Goal: Transaction & Acquisition: Purchase product/service

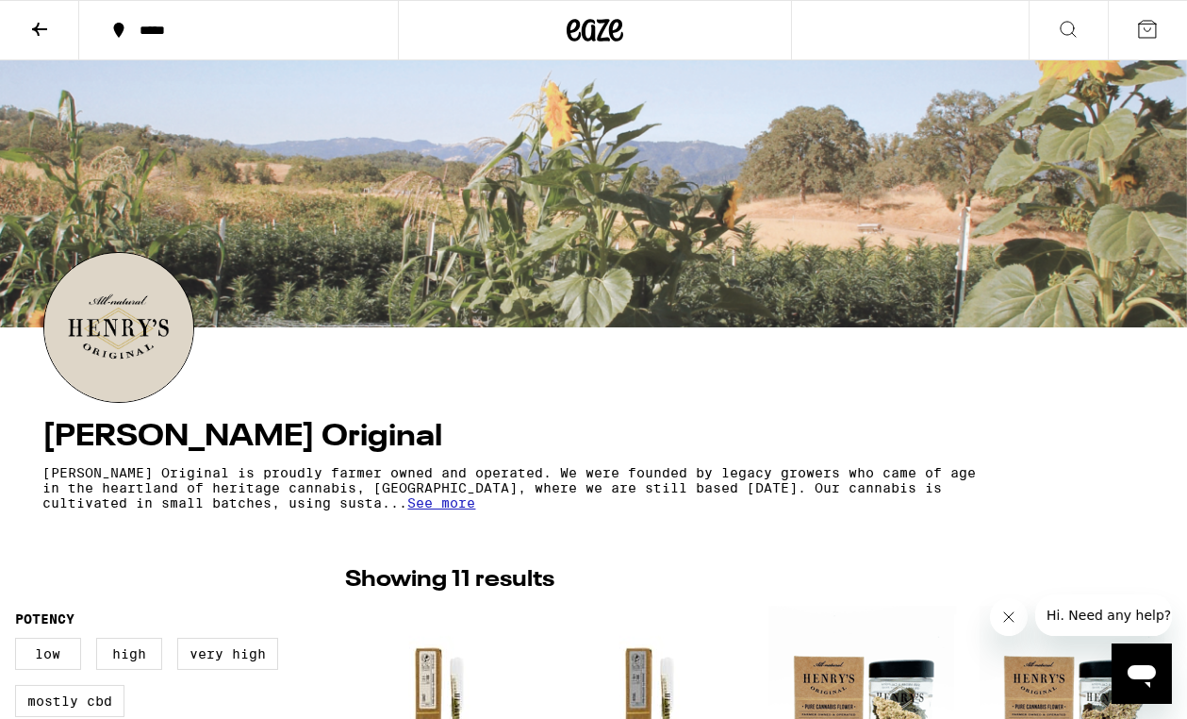
click at [262, 40] on button "*****" at bounding box center [238, 30] width 319 height 57
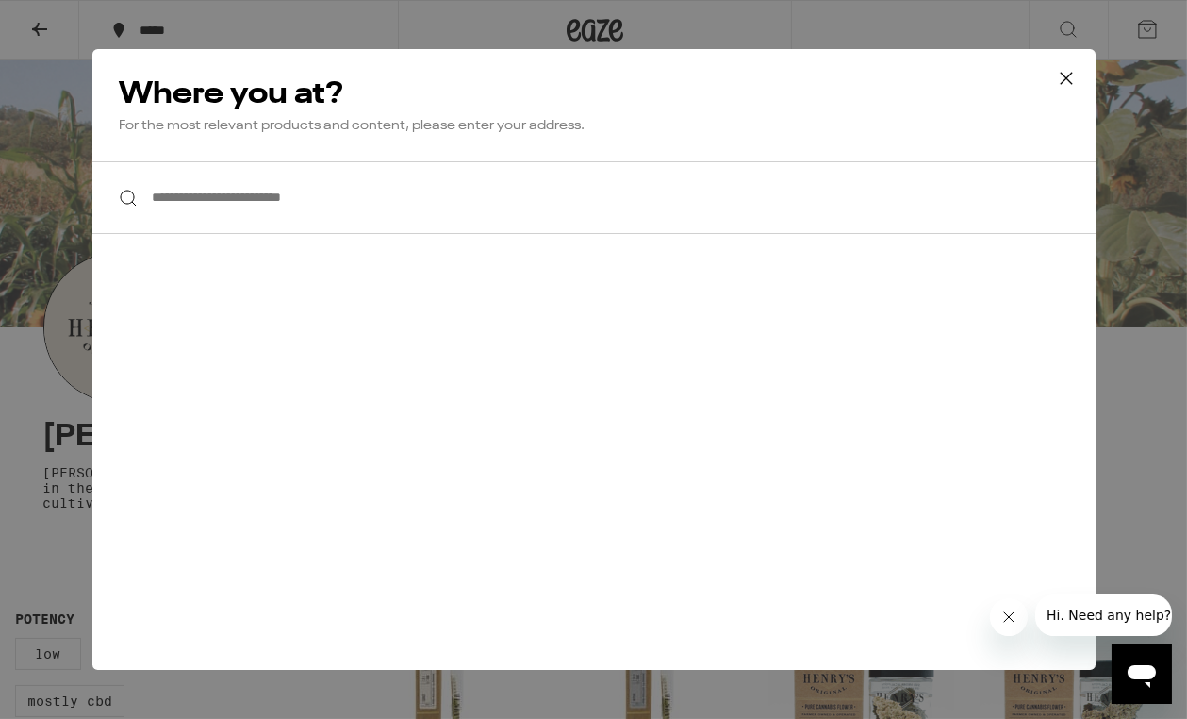
click at [296, 195] on input "**********" at bounding box center [594, 197] width 1004 height 73
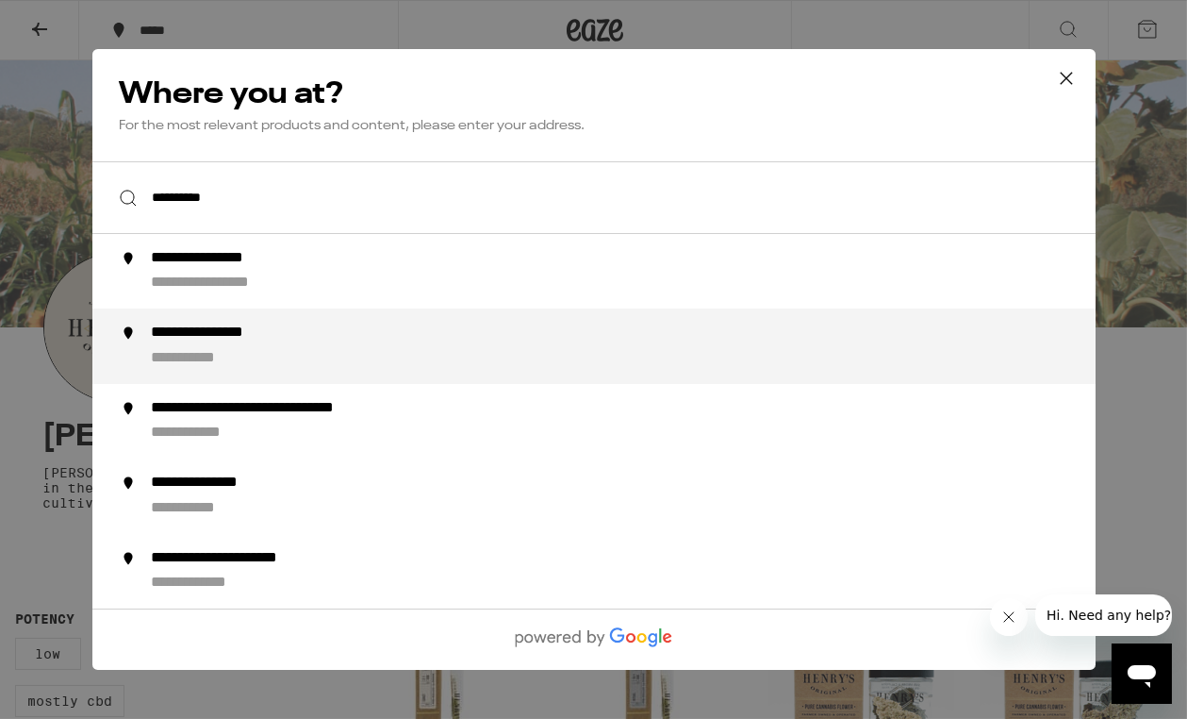
click at [240, 341] on div "**********" at bounding box center [228, 334] width 156 height 20
type input "**********"
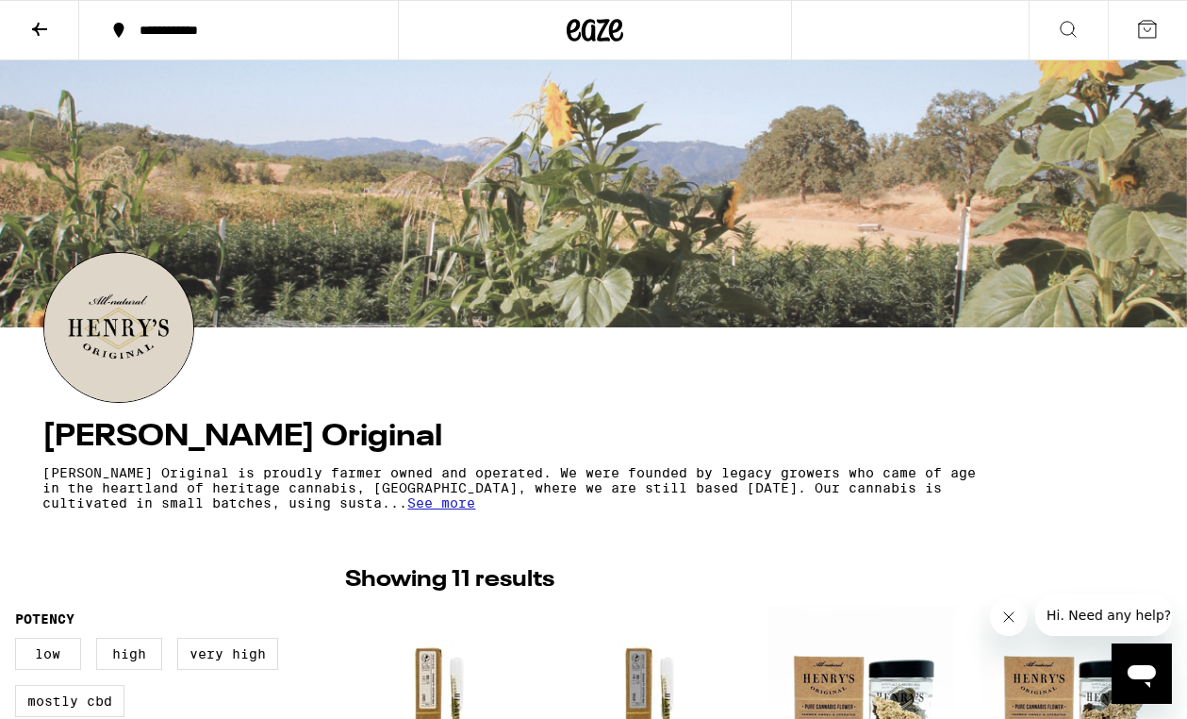
scroll to position [1, 0]
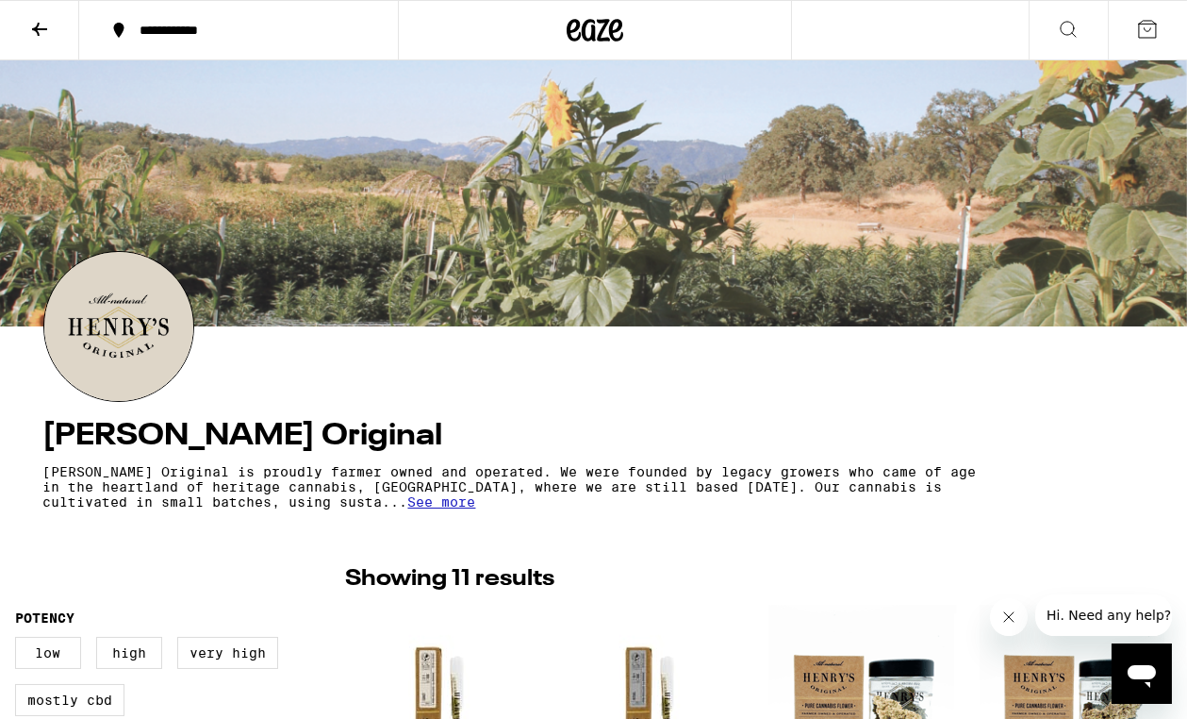
click at [35, 28] on icon at bounding box center [39, 29] width 15 height 13
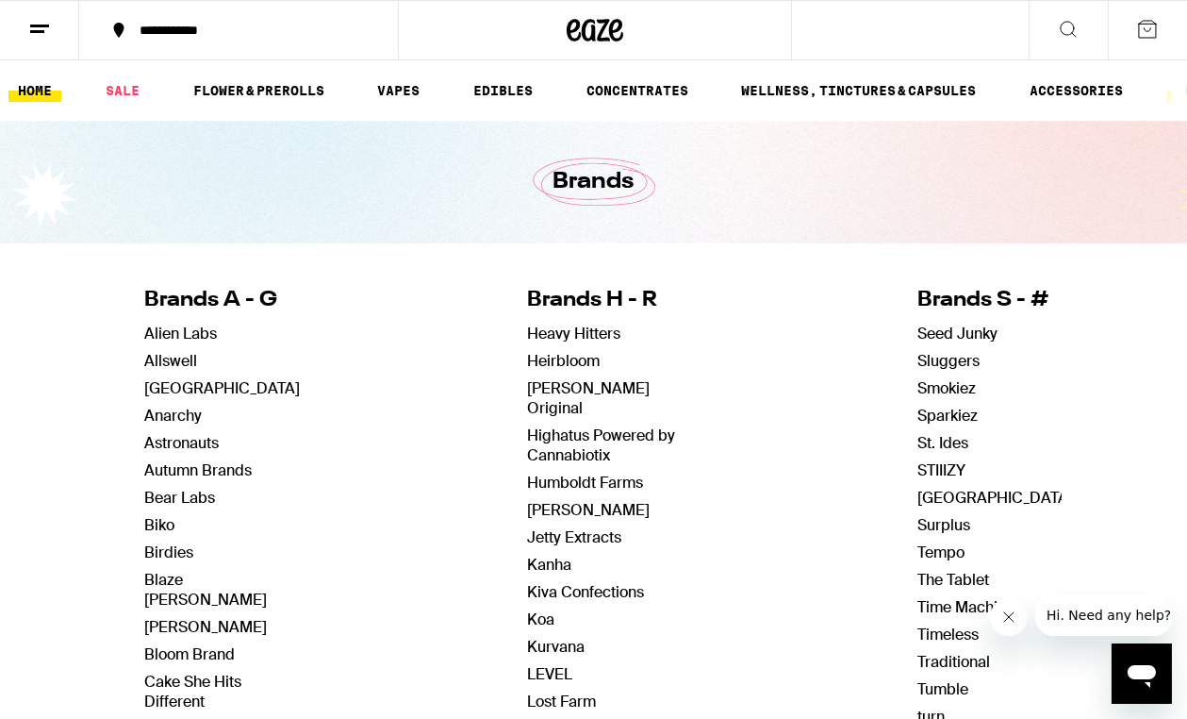
click at [35, 91] on link "HOME" at bounding box center [34, 90] width 53 height 23
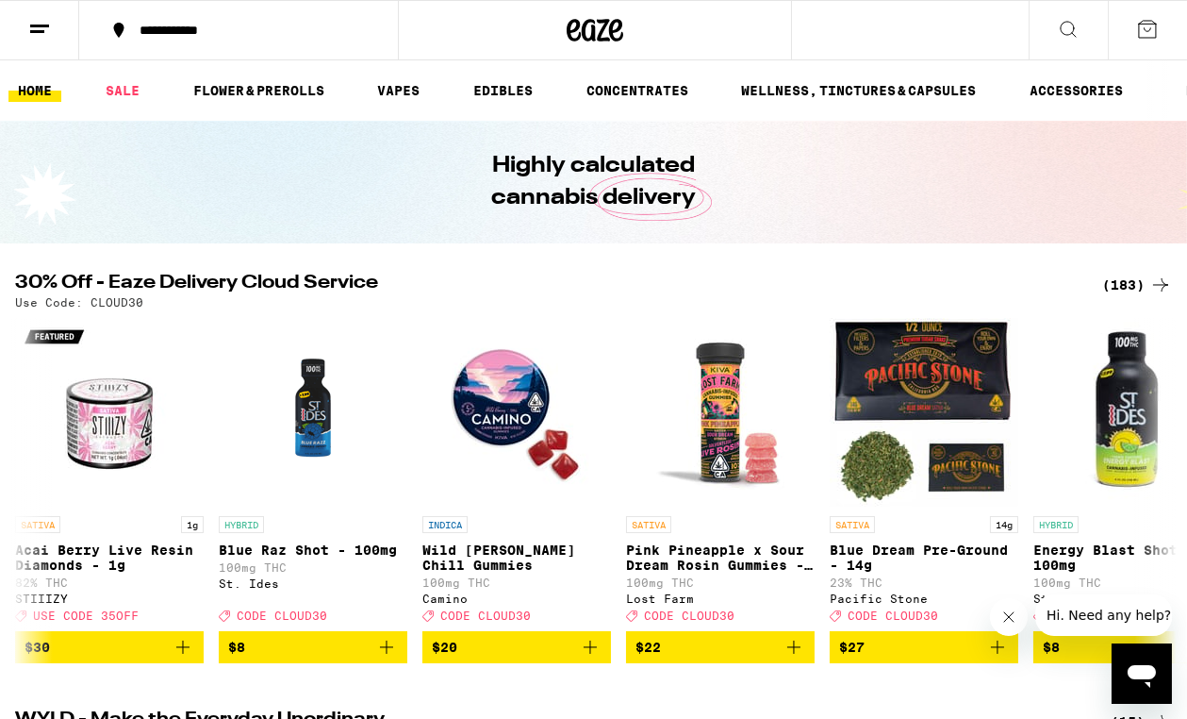
click at [41, 33] on icon at bounding box center [39, 29] width 23 height 23
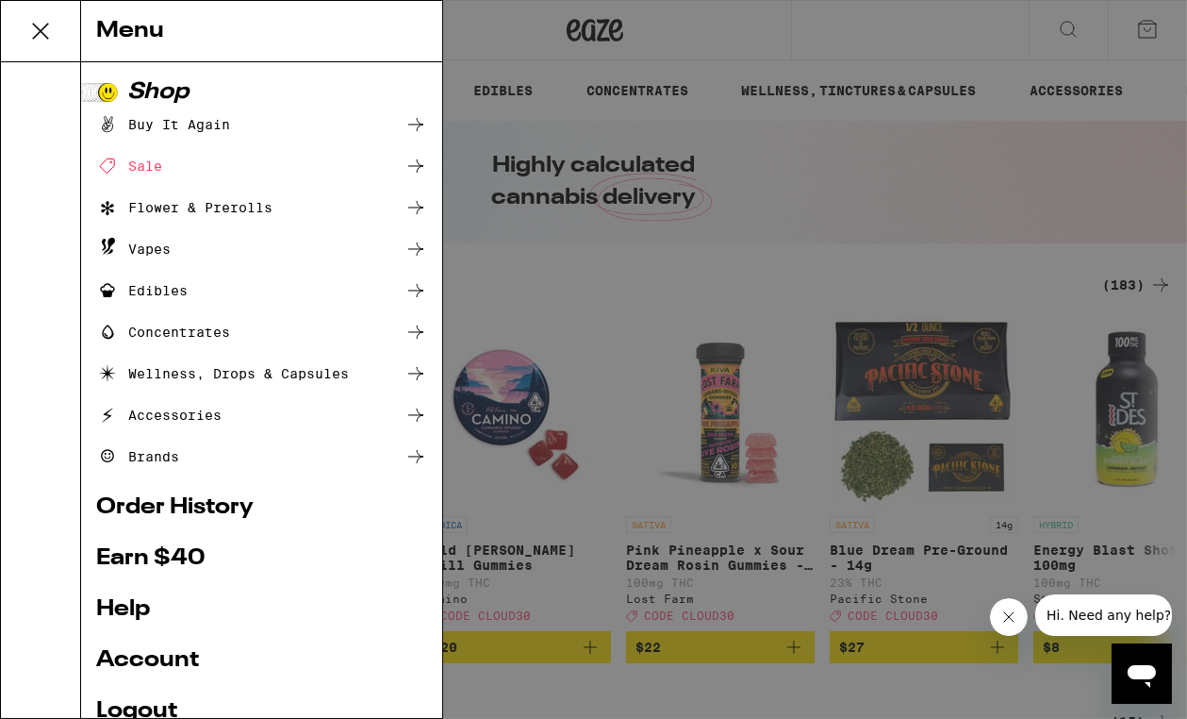
click at [191, 121] on div "Buy It Again" at bounding box center [163, 124] width 134 height 23
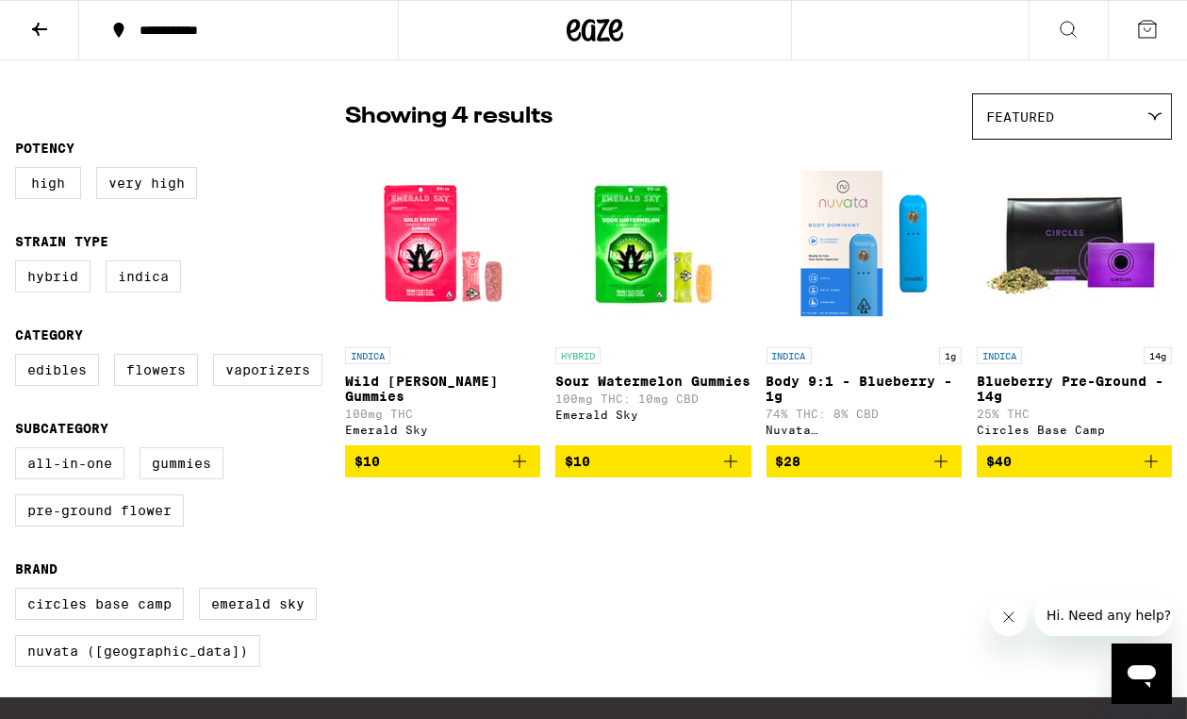
scroll to position [123, 0]
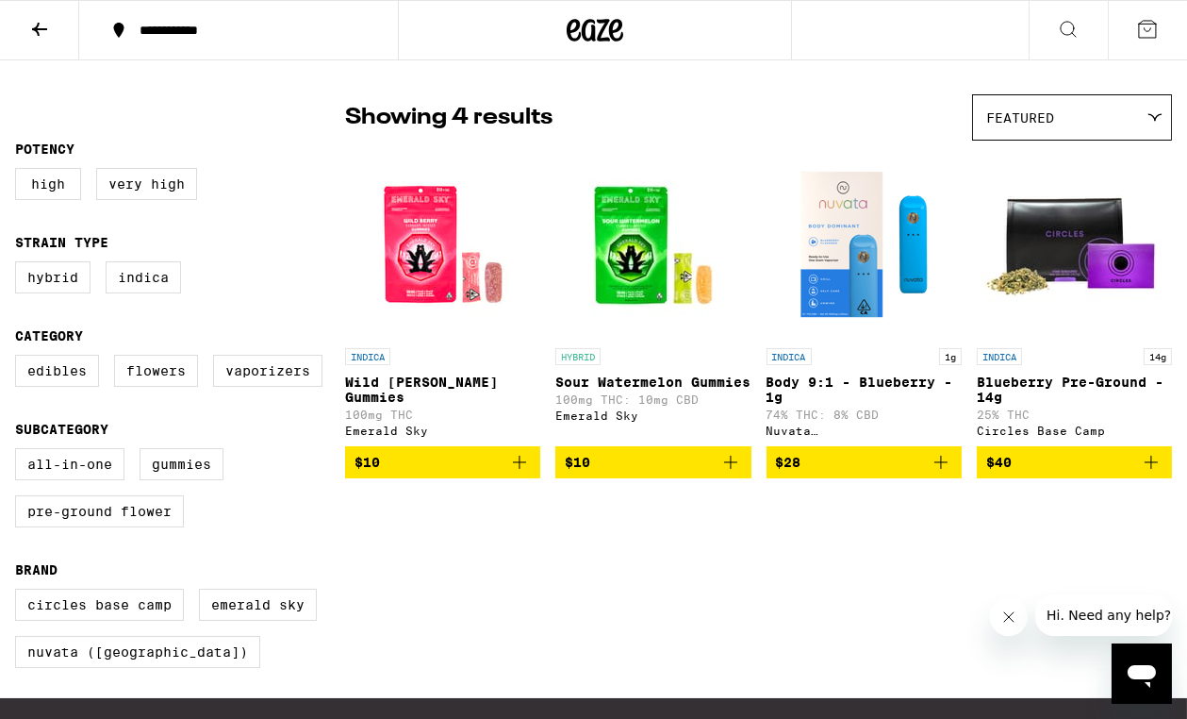
click at [516, 468] on icon "Add to bag" at bounding box center [519, 462] width 23 height 23
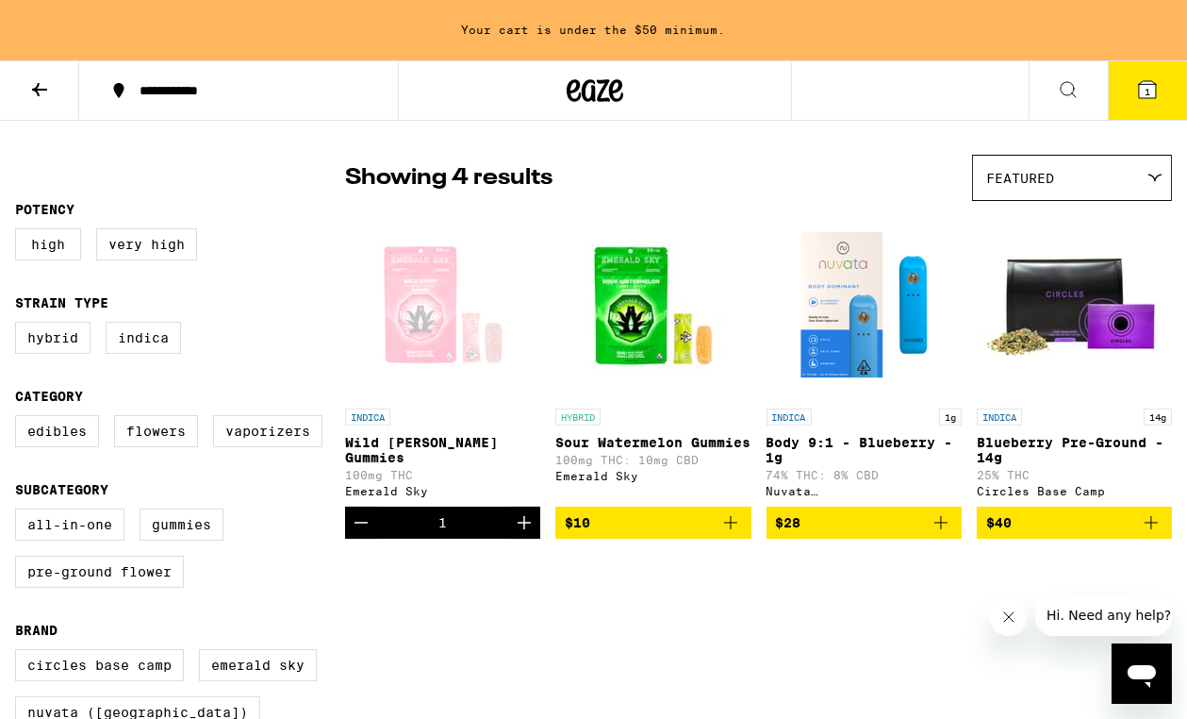
scroll to position [182, 0]
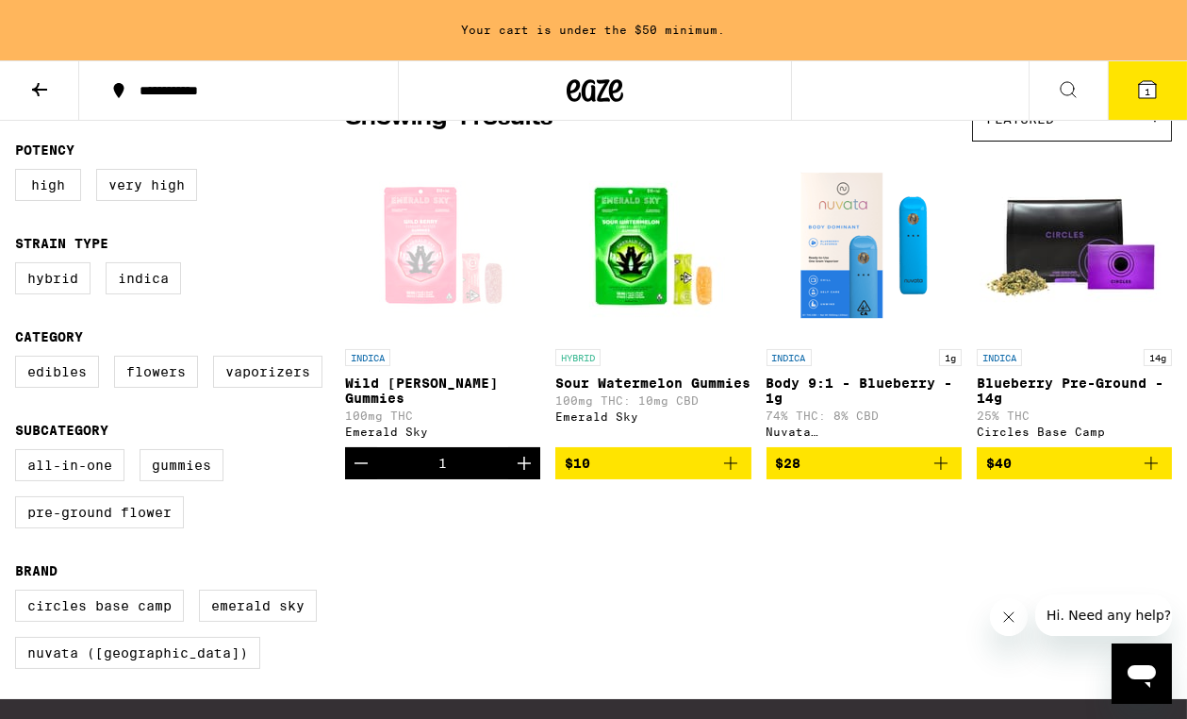
click at [724, 473] on icon "Add to bag" at bounding box center [731, 463] width 23 height 23
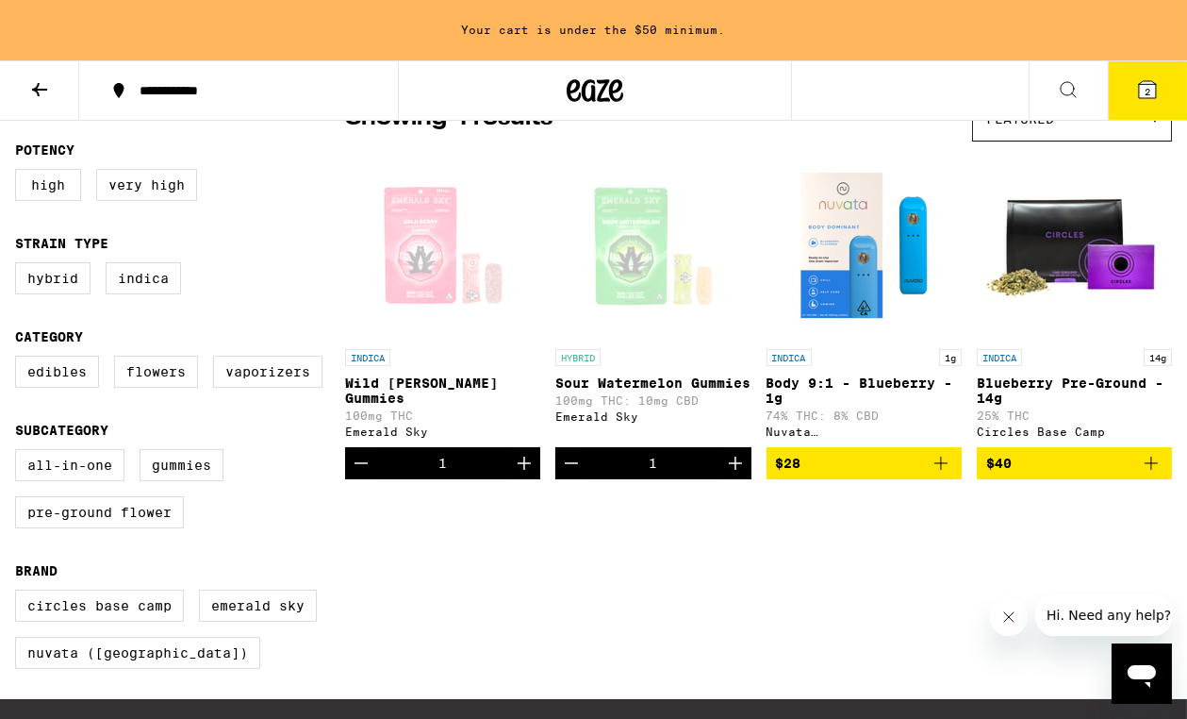
click at [1151, 470] on icon "Add to bag" at bounding box center [1151, 463] width 13 height 13
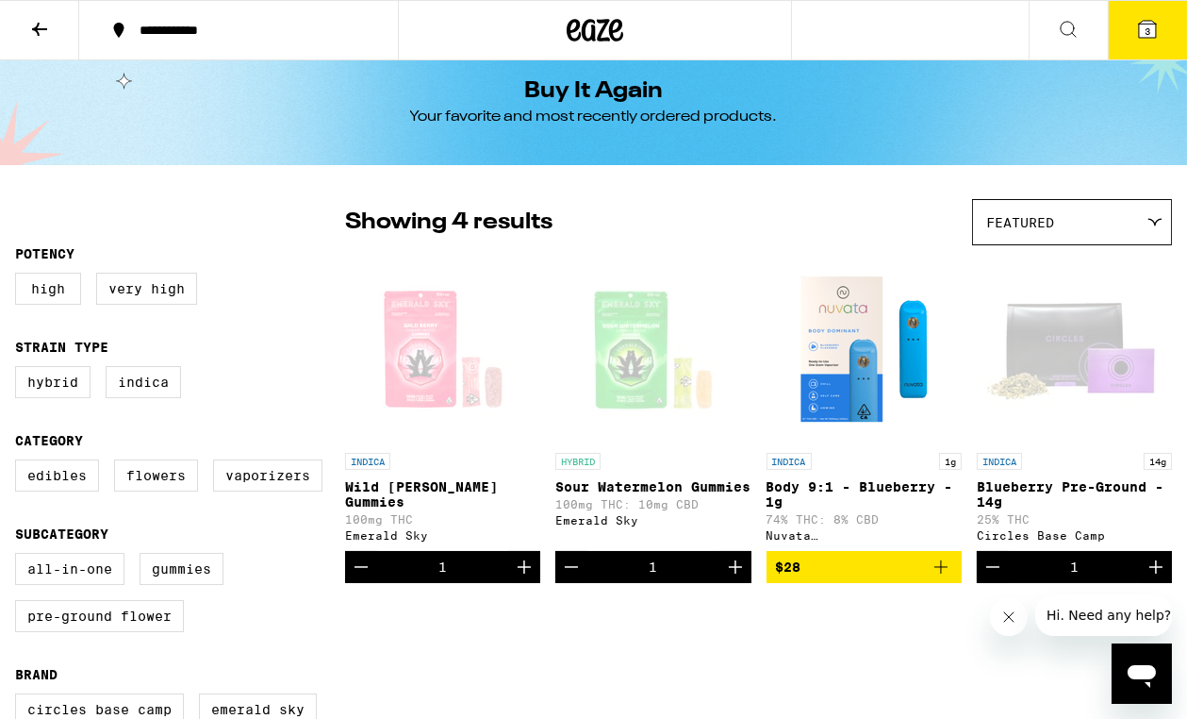
scroll to position [0, 0]
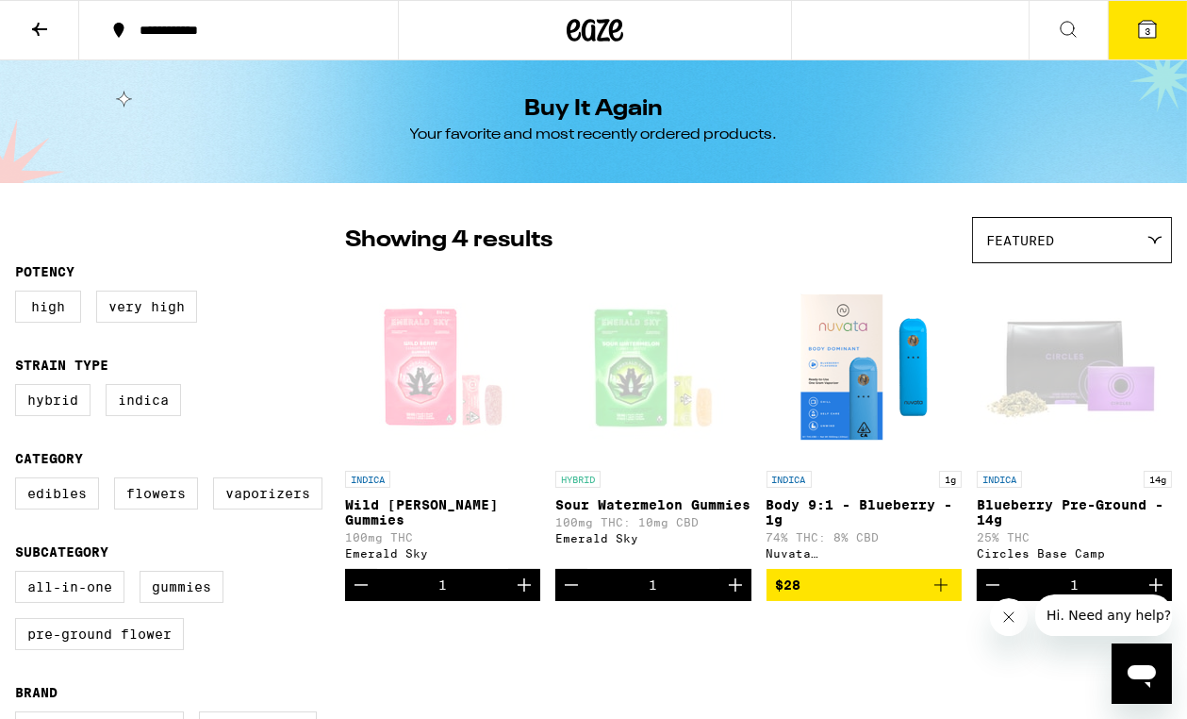
click at [1069, 29] on icon at bounding box center [1068, 29] width 23 height 23
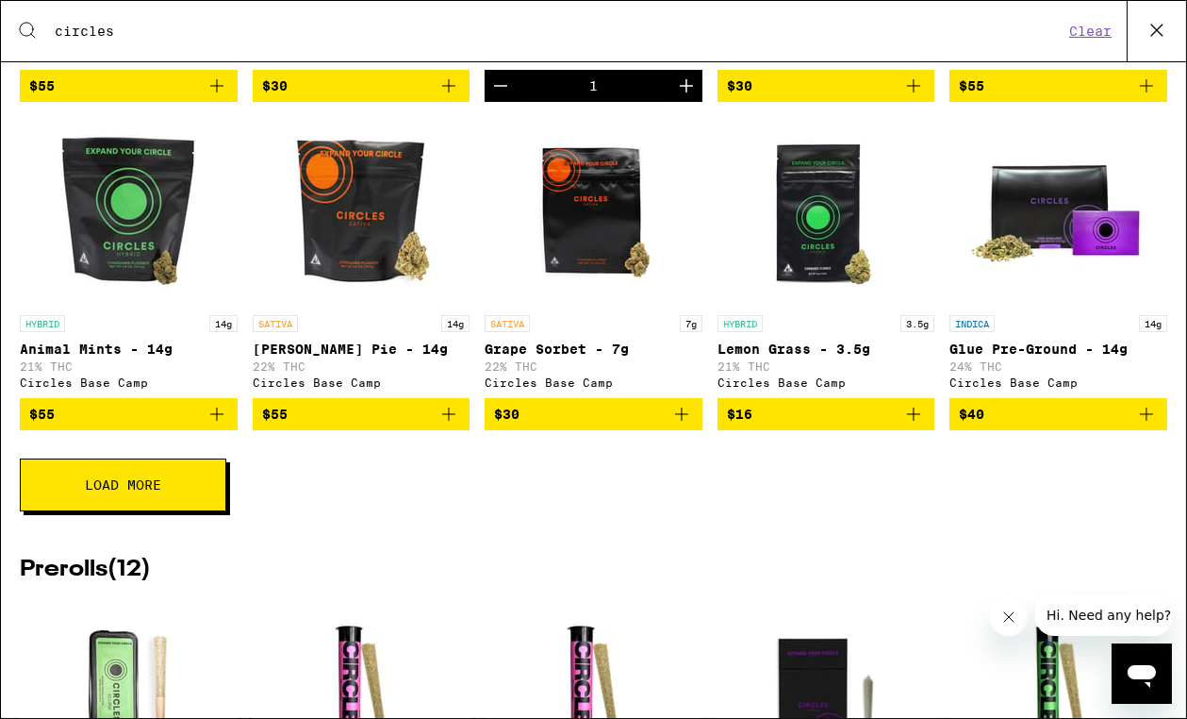
scroll to position [591, 0]
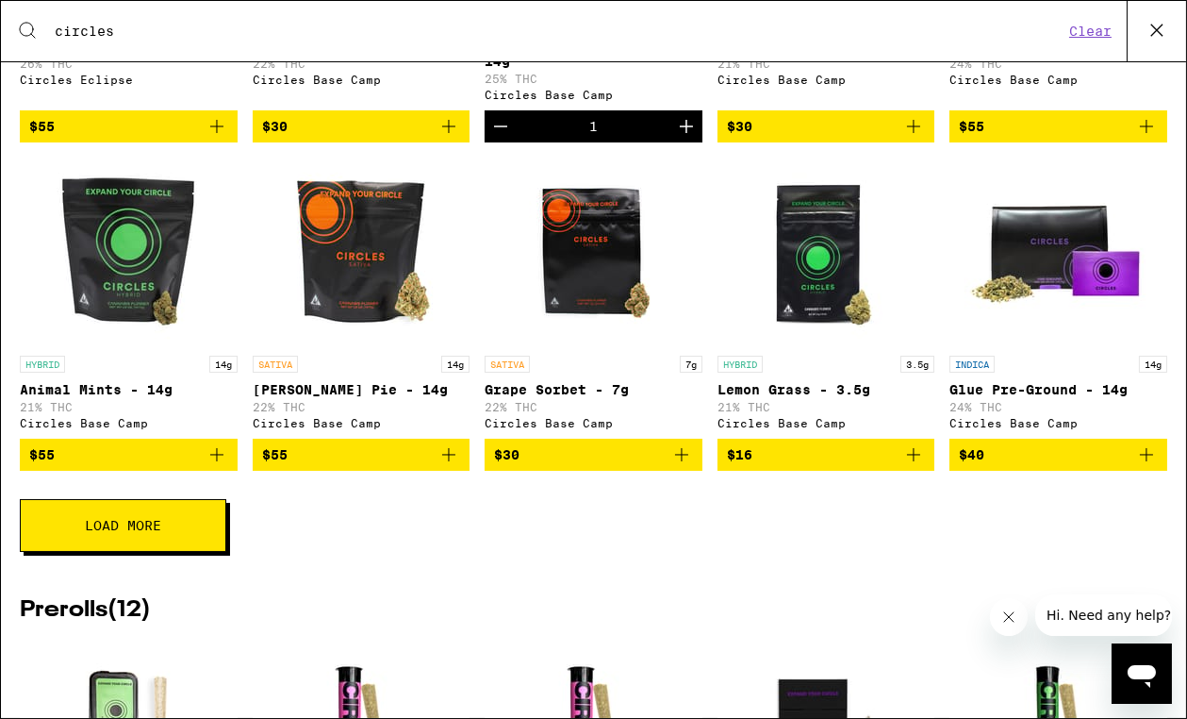
type input "circles"
click at [913, 466] on icon "Add to bag" at bounding box center [914, 454] width 23 height 23
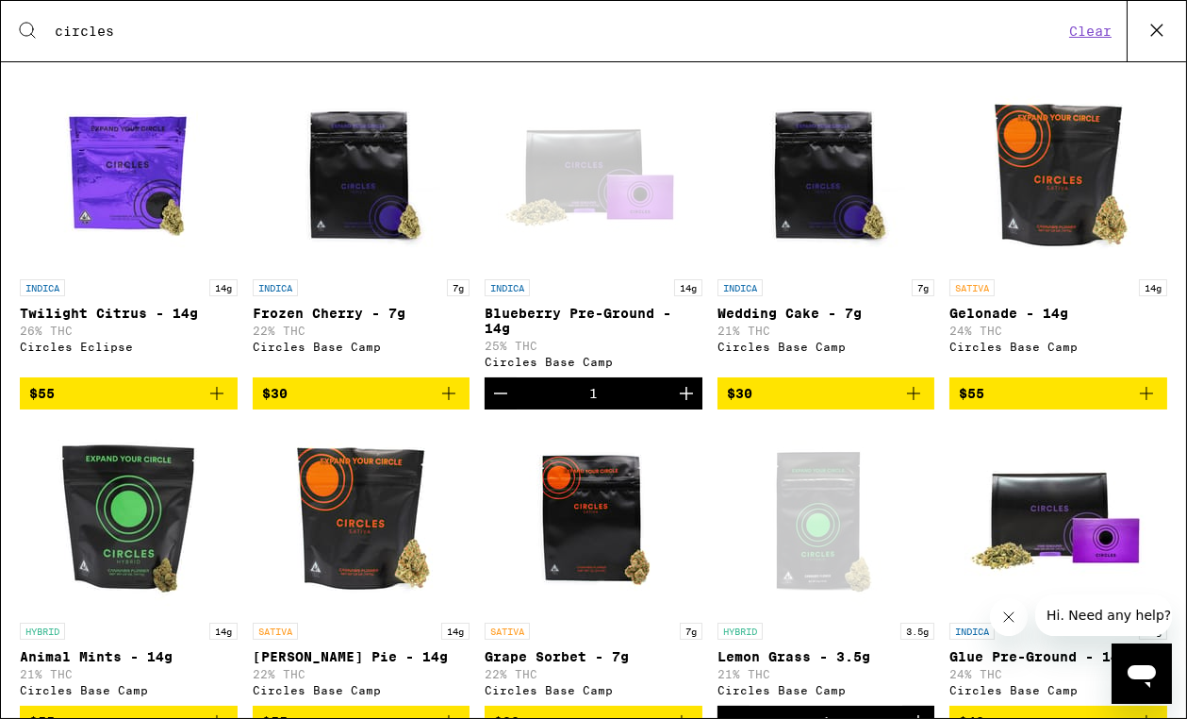
scroll to position [321, 0]
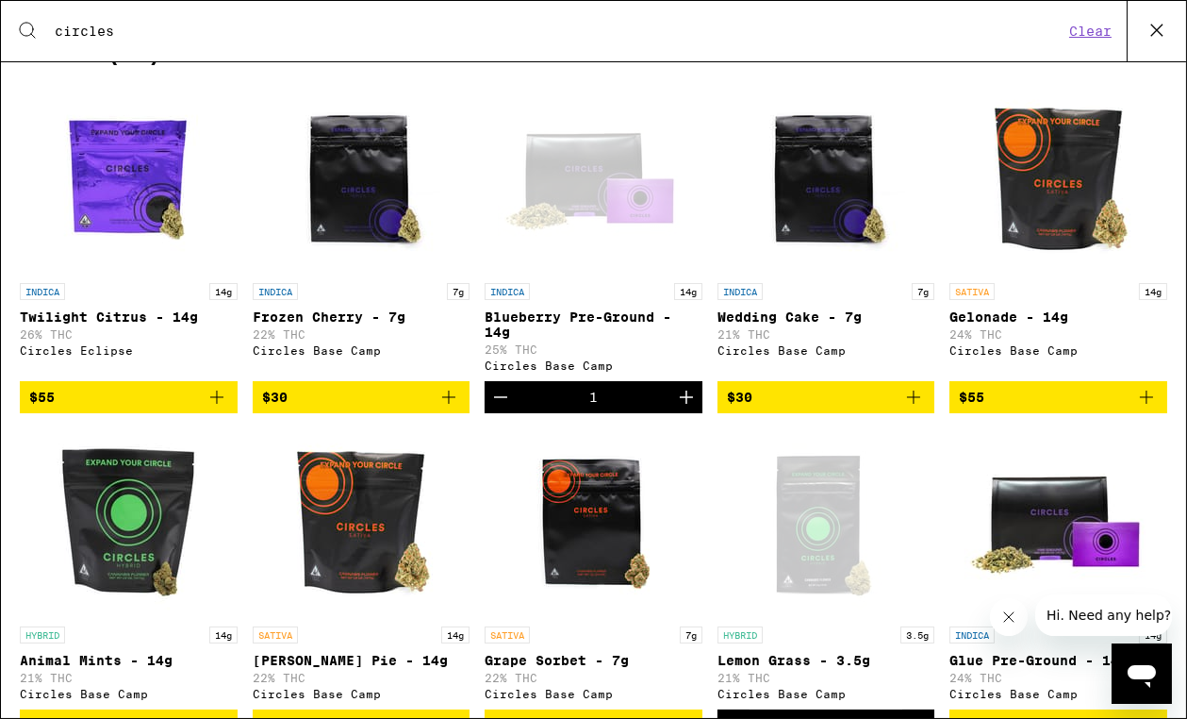
click at [912, 408] on icon "Add to bag" at bounding box center [914, 397] width 23 height 23
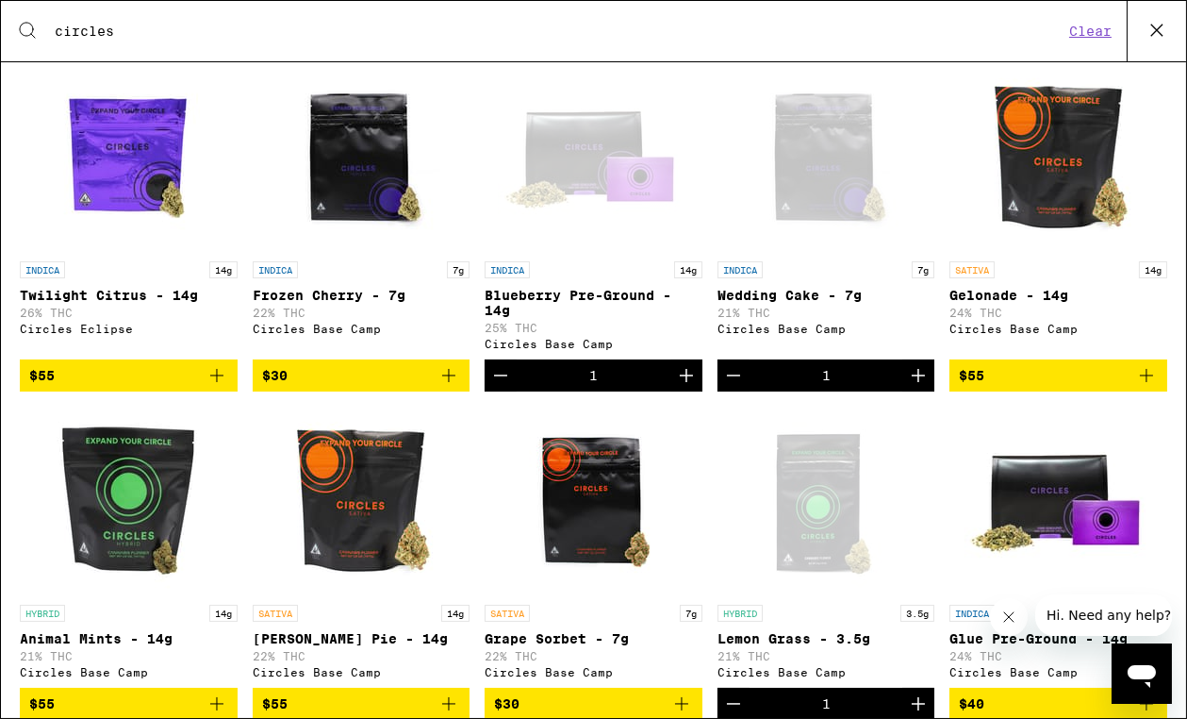
scroll to position [0, 0]
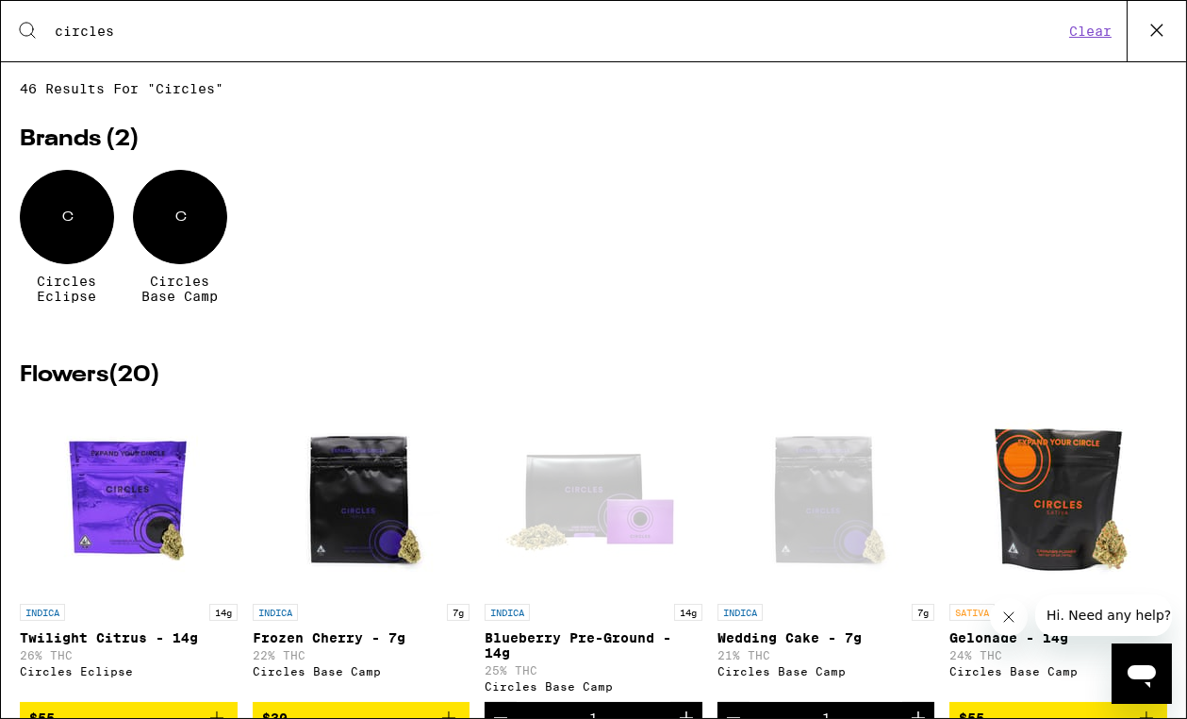
click at [1155, 33] on icon at bounding box center [1157, 30] width 28 height 28
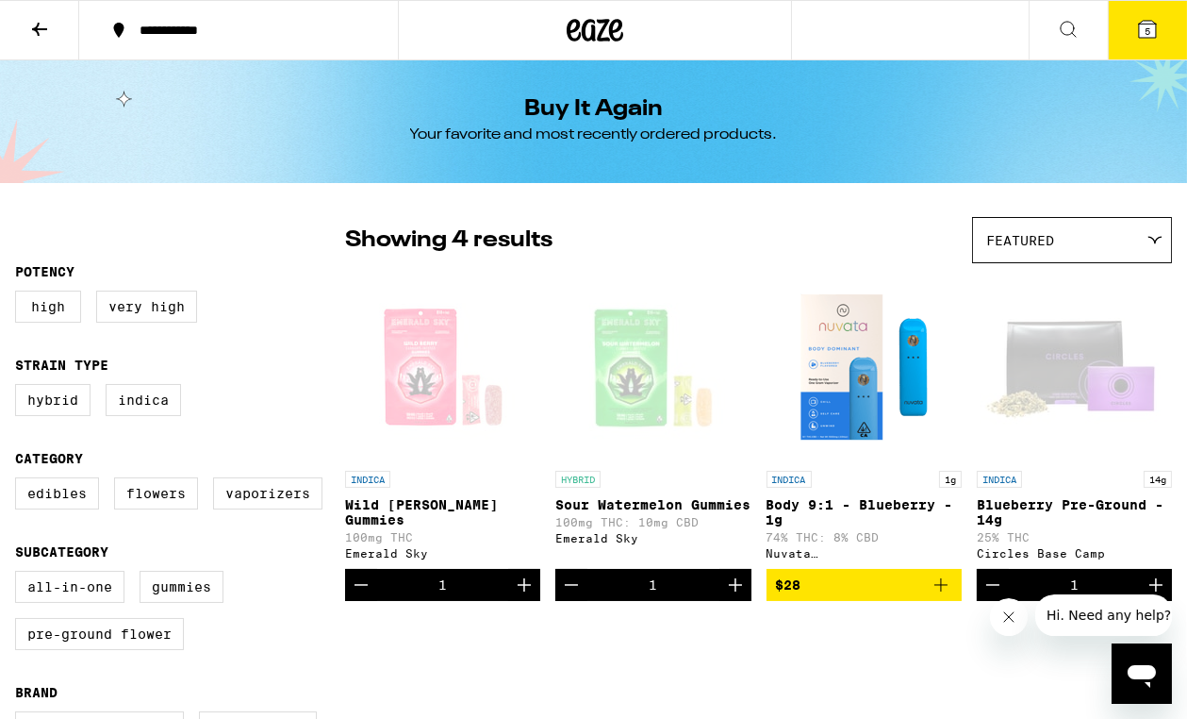
click at [1143, 29] on icon at bounding box center [1147, 29] width 17 height 17
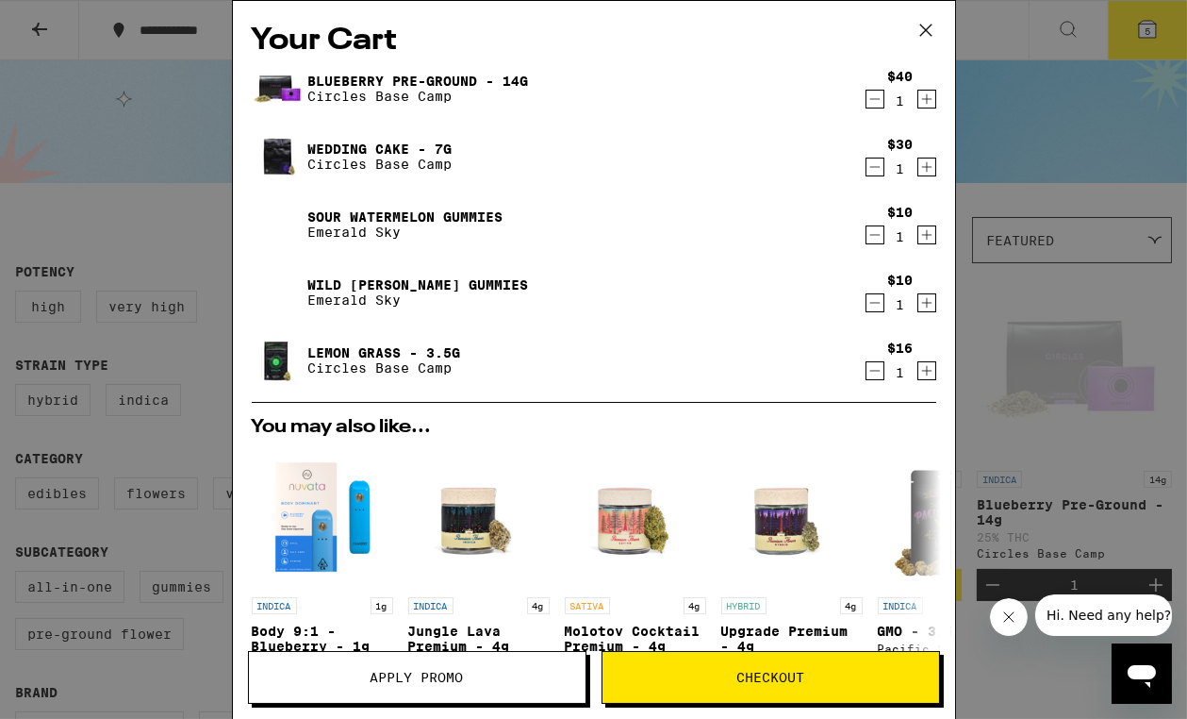
click at [873, 102] on icon "Decrement" at bounding box center [875, 99] width 17 height 23
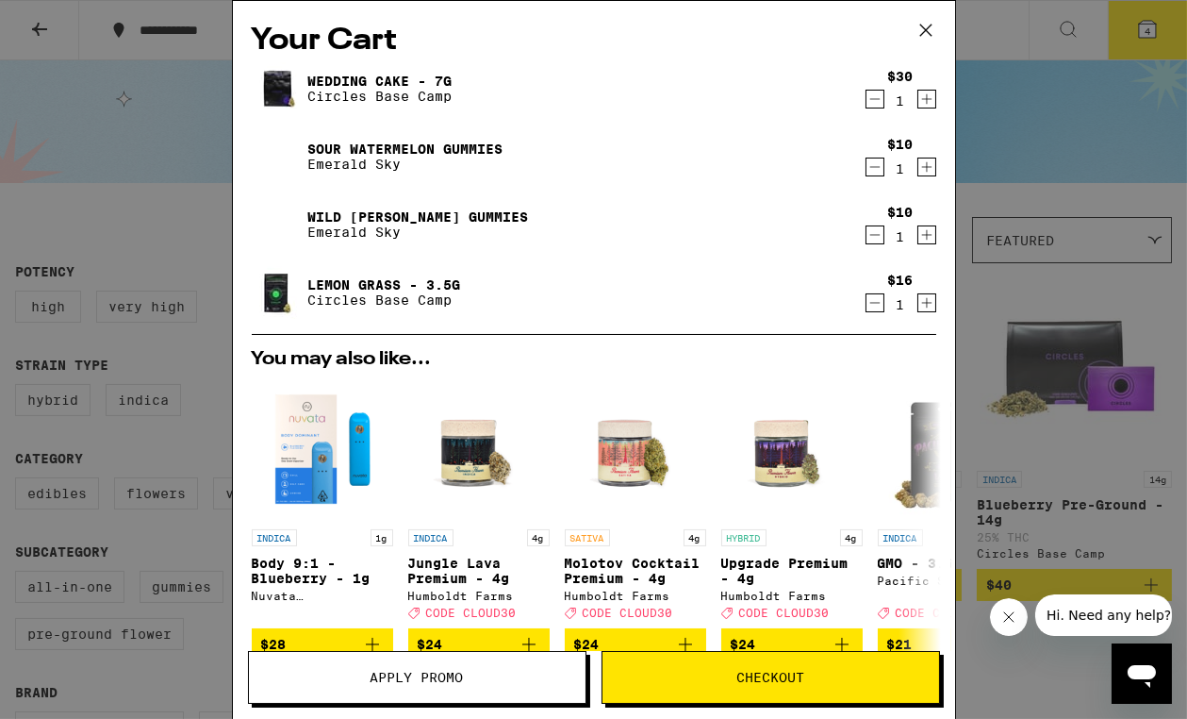
click at [925, 174] on icon "Increment" at bounding box center [927, 167] width 17 height 23
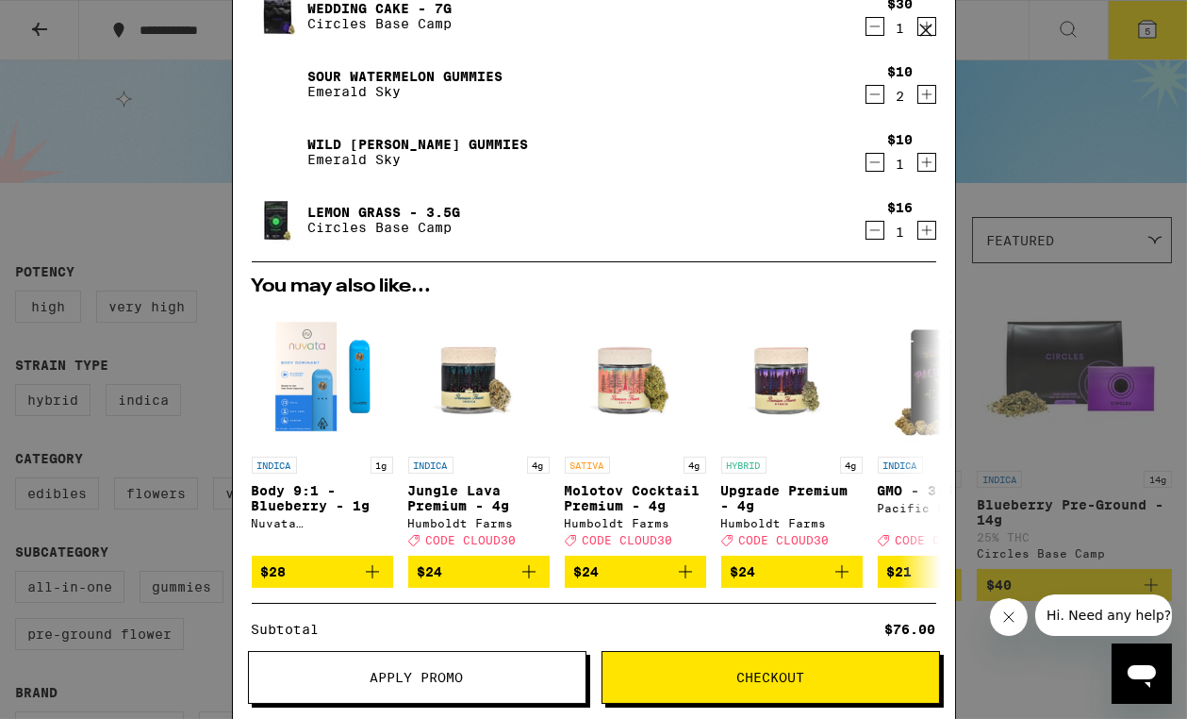
scroll to position [285, 0]
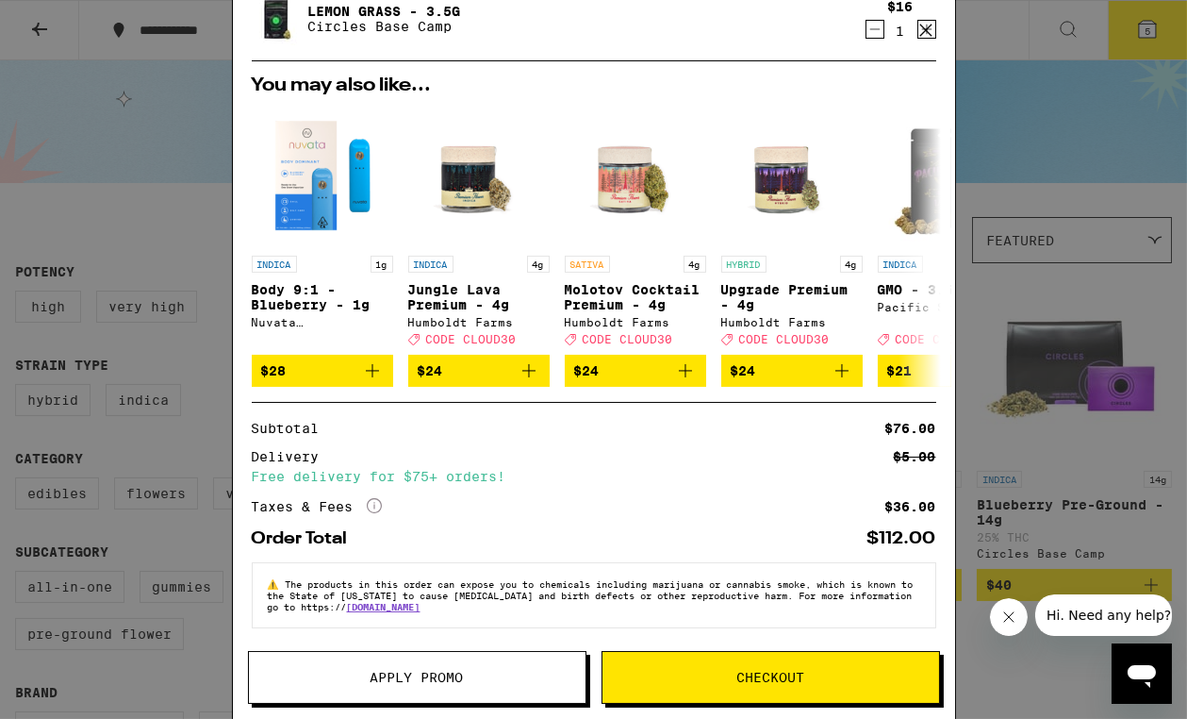
click at [774, 674] on span "Checkout" at bounding box center [771, 677] width 68 height 13
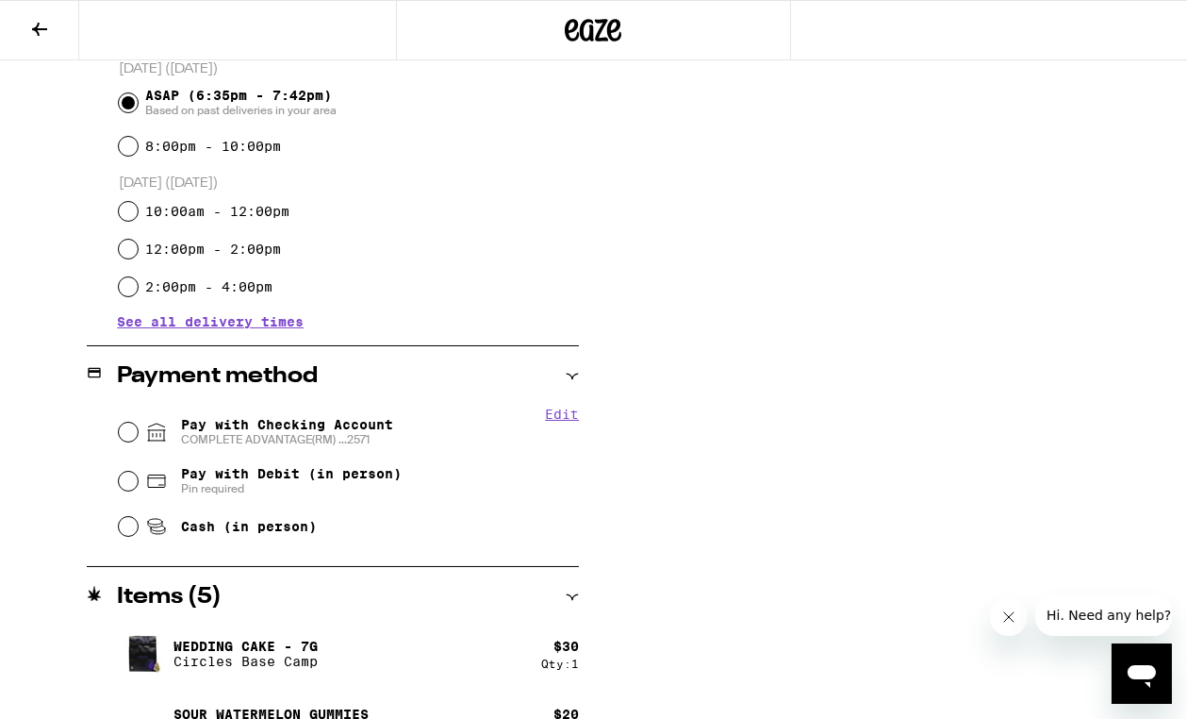
scroll to position [530, 0]
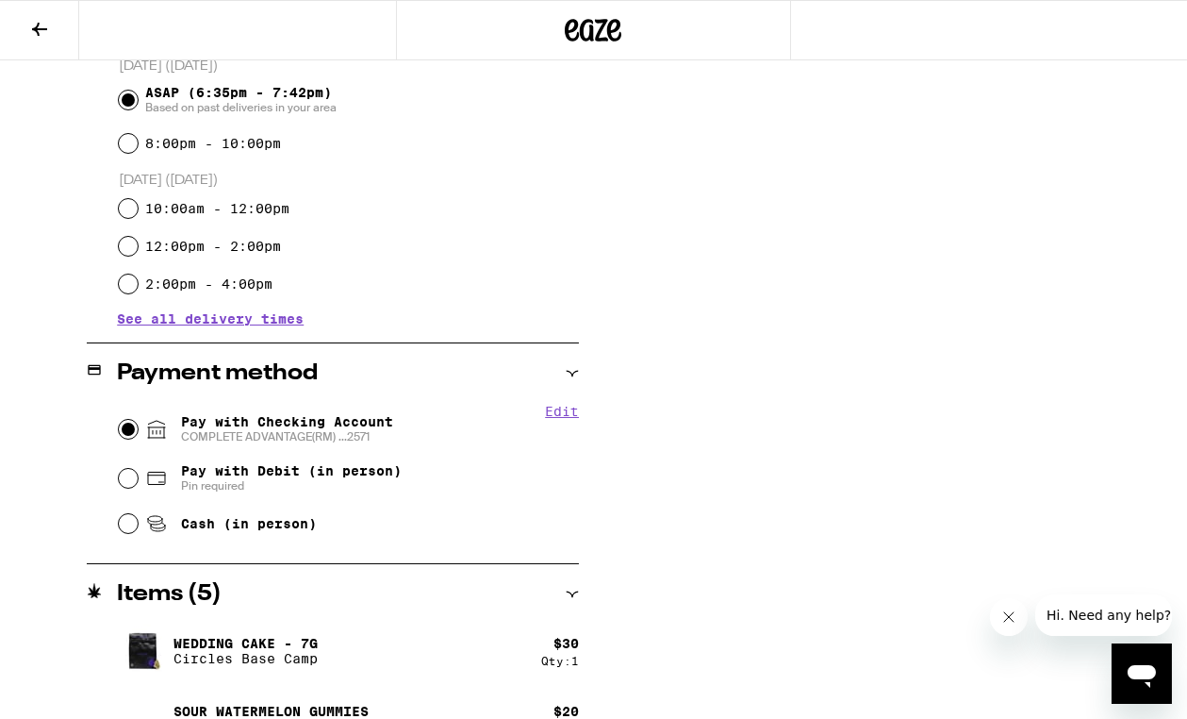
click at [127, 428] on input "Pay with Checking Account COMPLETE ADVANTAGE(RM) ...2571" at bounding box center [128, 429] width 19 height 19
radio input "true"
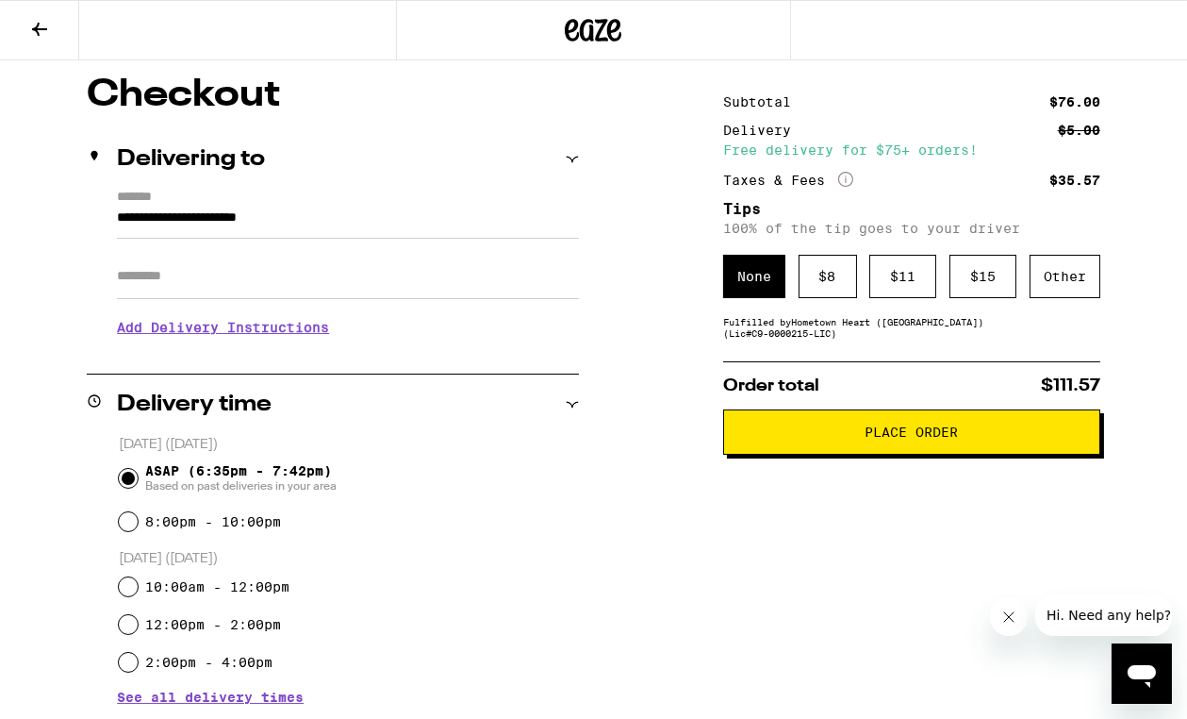
scroll to position [154, 0]
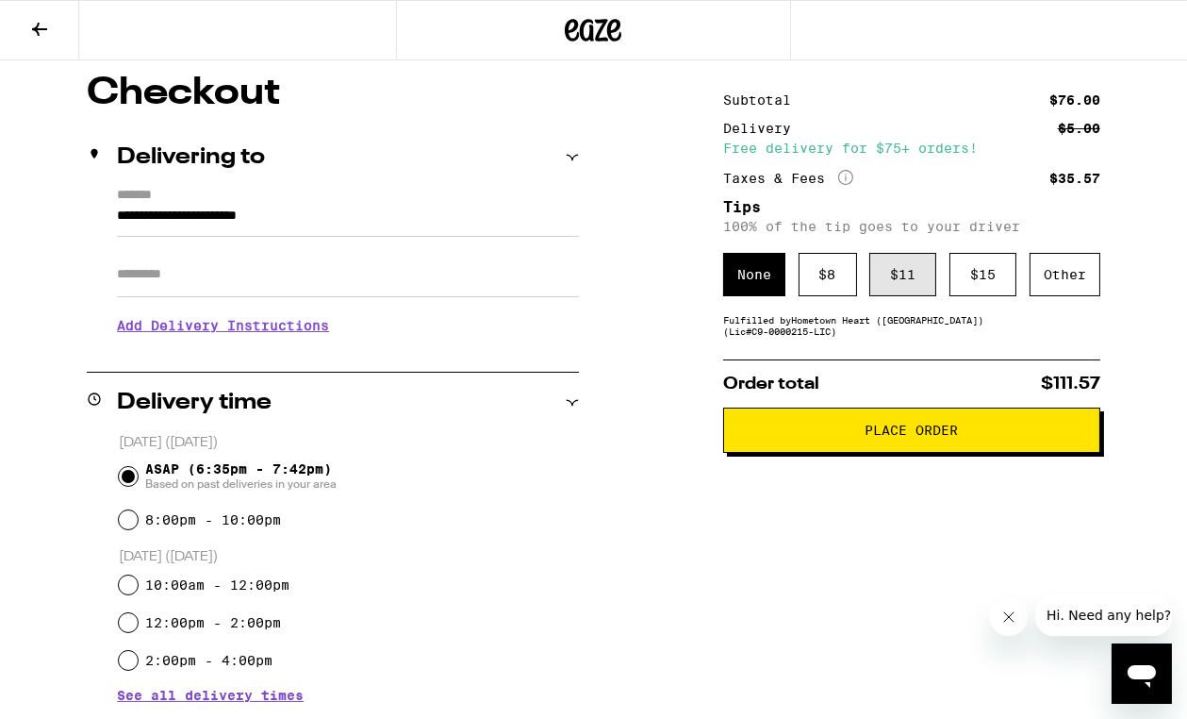
click at [901, 277] on div "$ 11" at bounding box center [903, 274] width 67 height 43
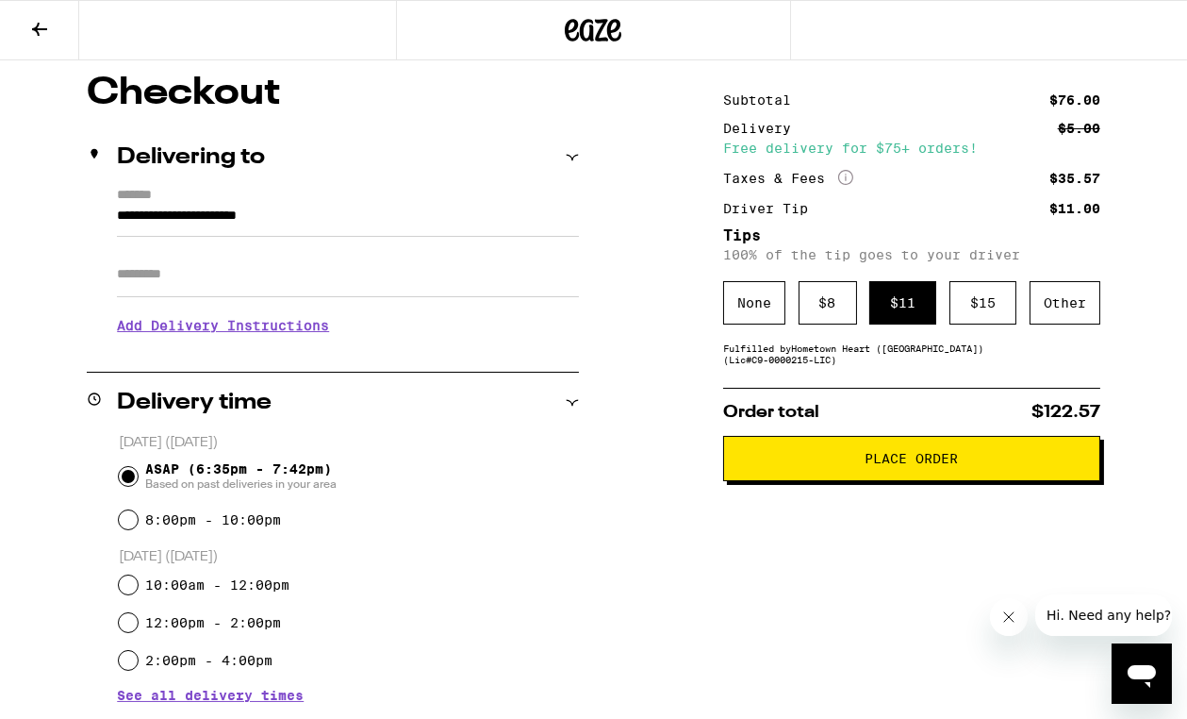
click at [910, 465] on span "Place Order" at bounding box center [911, 458] width 93 height 13
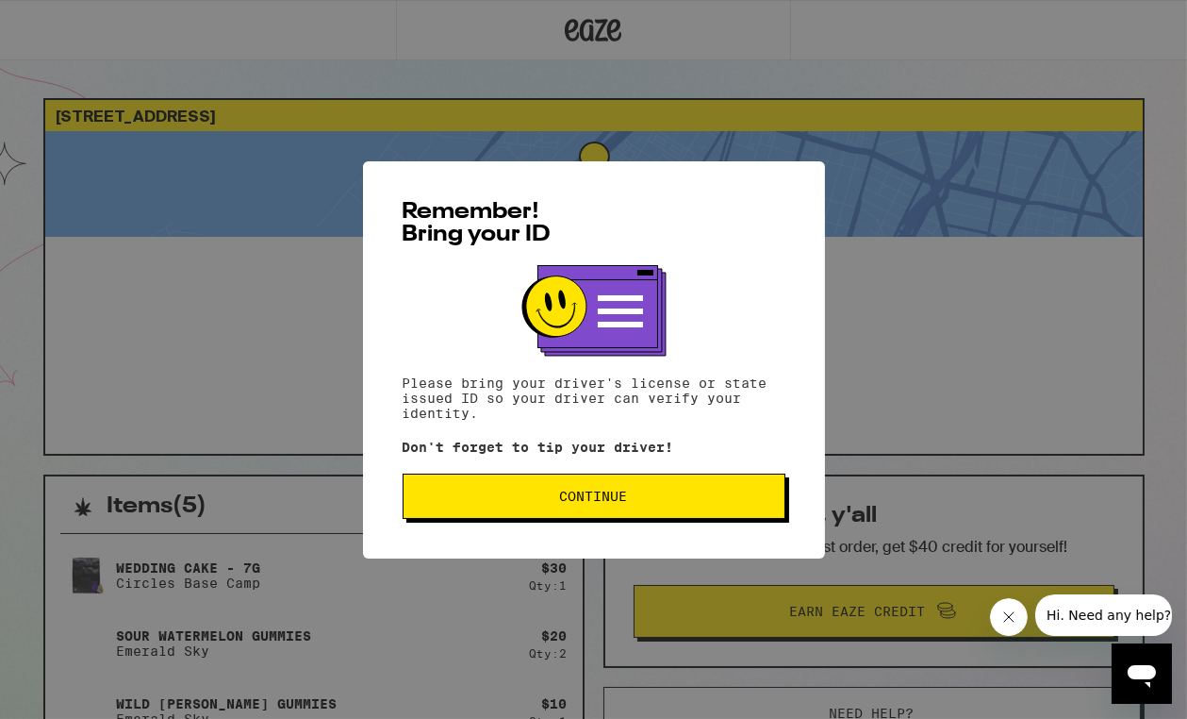
click at [1002, 606] on button "Close message from company" at bounding box center [1009, 616] width 38 height 38
click at [582, 503] on span "Continue" at bounding box center [594, 496] width 68 height 13
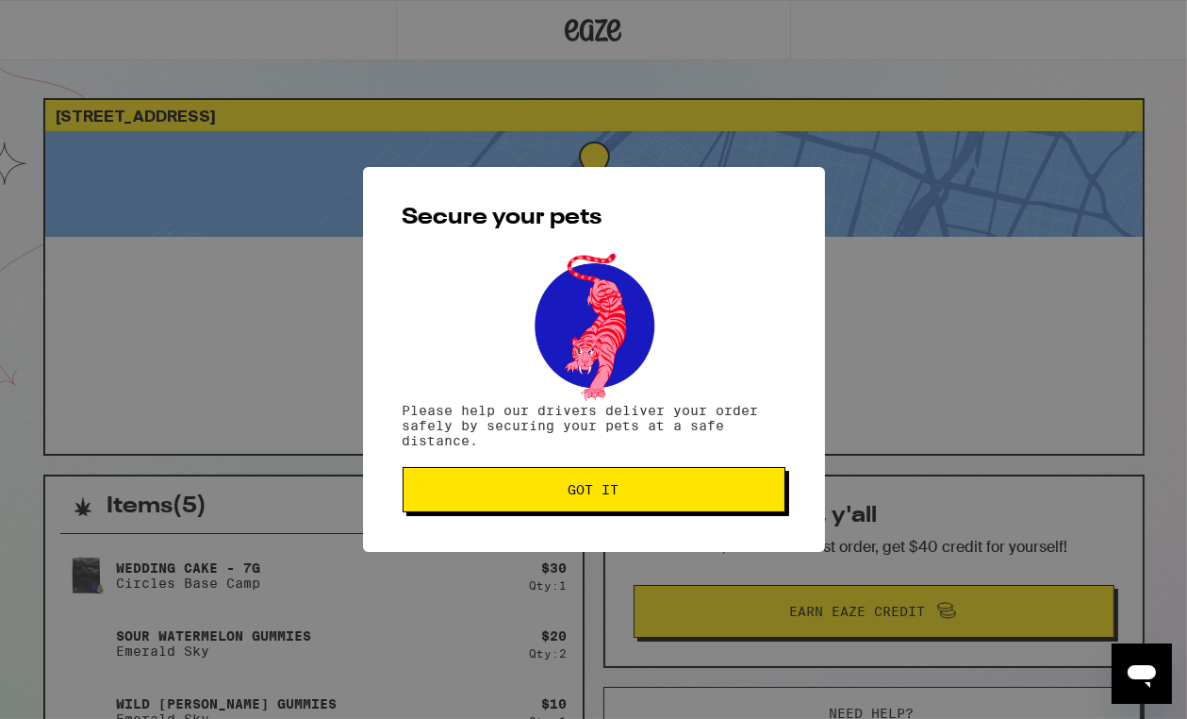
click at [590, 493] on span "Got it" at bounding box center [594, 489] width 51 height 13
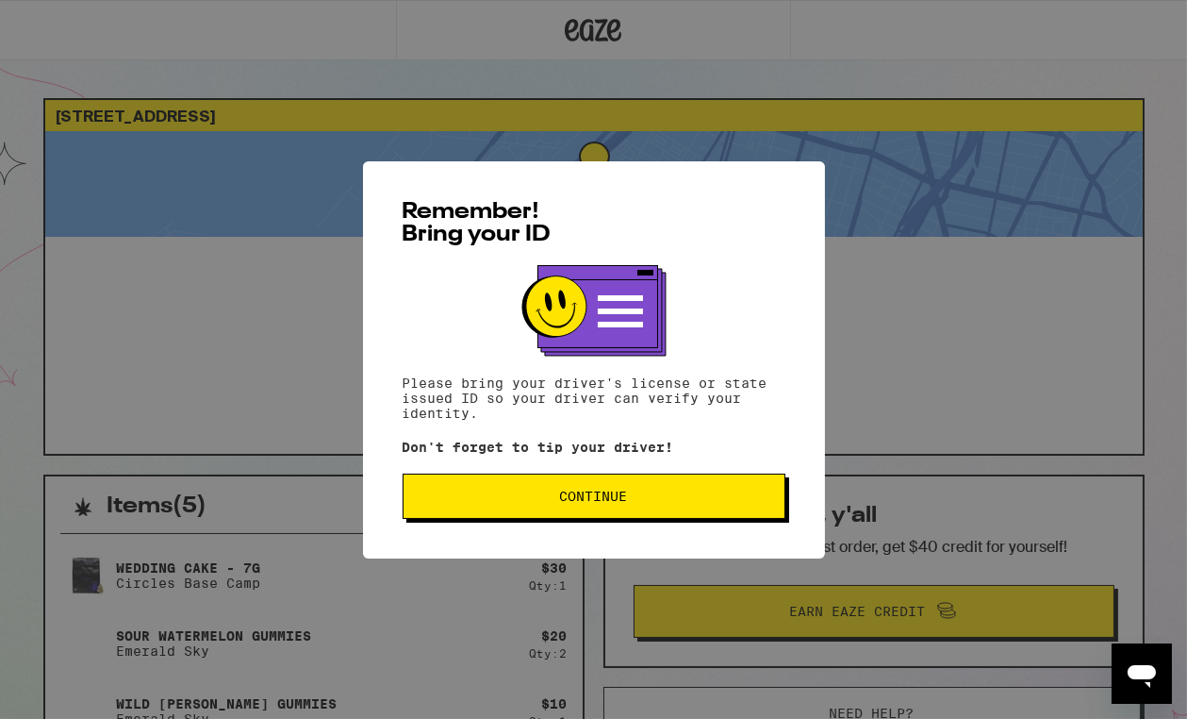
click at [610, 501] on span "Continue" at bounding box center [594, 496] width 68 height 13
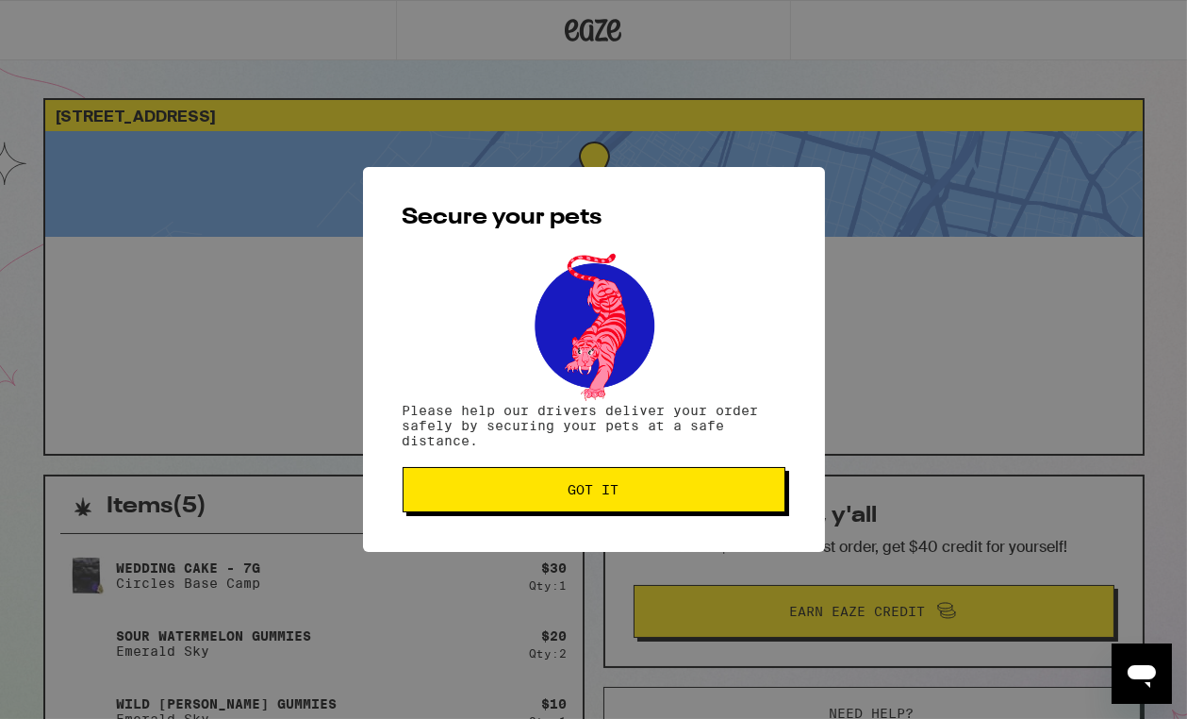
click at [593, 493] on span "Got it" at bounding box center [594, 489] width 51 height 13
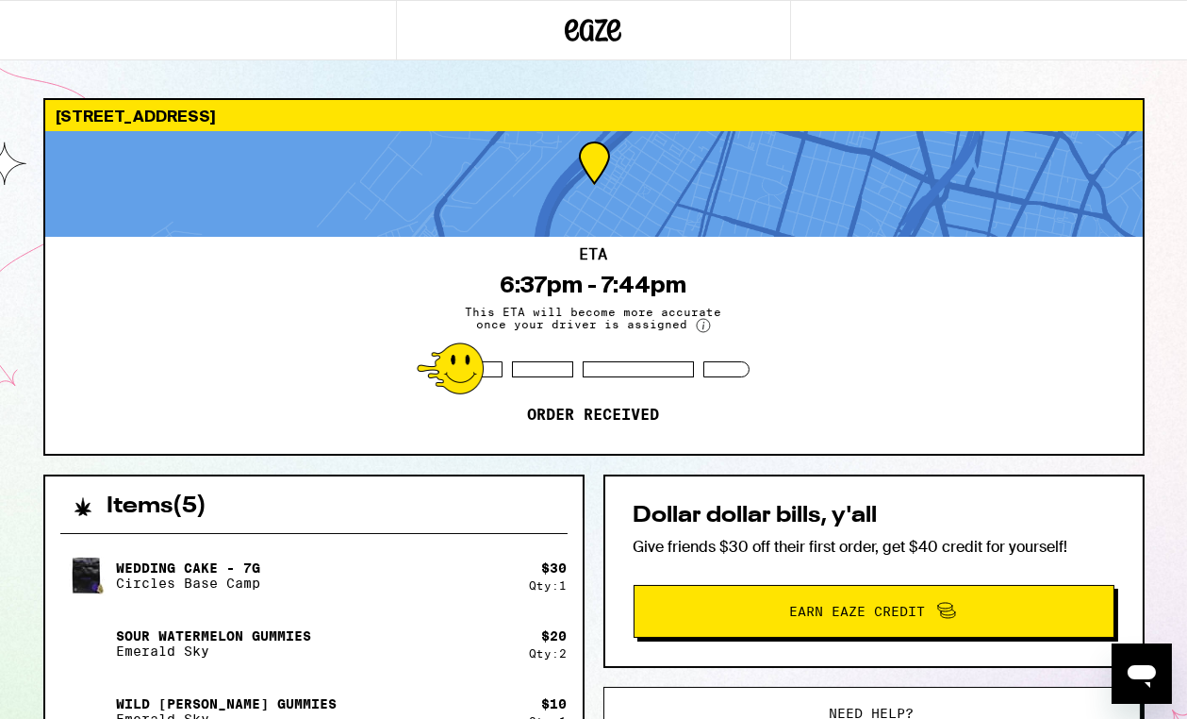
click at [834, 361] on div "ETA 6:37pm - 7:44pm This ETA will become more accurate once your driver is assi…" at bounding box center [594, 345] width 1098 height 217
click at [20, 370] on div "[STREET_ADDRESS] ETA 6:37pm - 7:44pm This ETA will become more accurate once yo…" at bounding box center [593, 545] width 1187 height 1091
click at [157, 411] on div "ETA 6:37pm - 7:44pm This ETA will become more accurate once your driver is assi…" at bounding box center [594, 345] width 1098 height 217
click at [1155, 397] on div "[STREET_ADDRESS] ETA 6:37pm - 7:44pm This ETA will become more accurate once yo…" at bounding box center [594, 594] width 1132 height 993
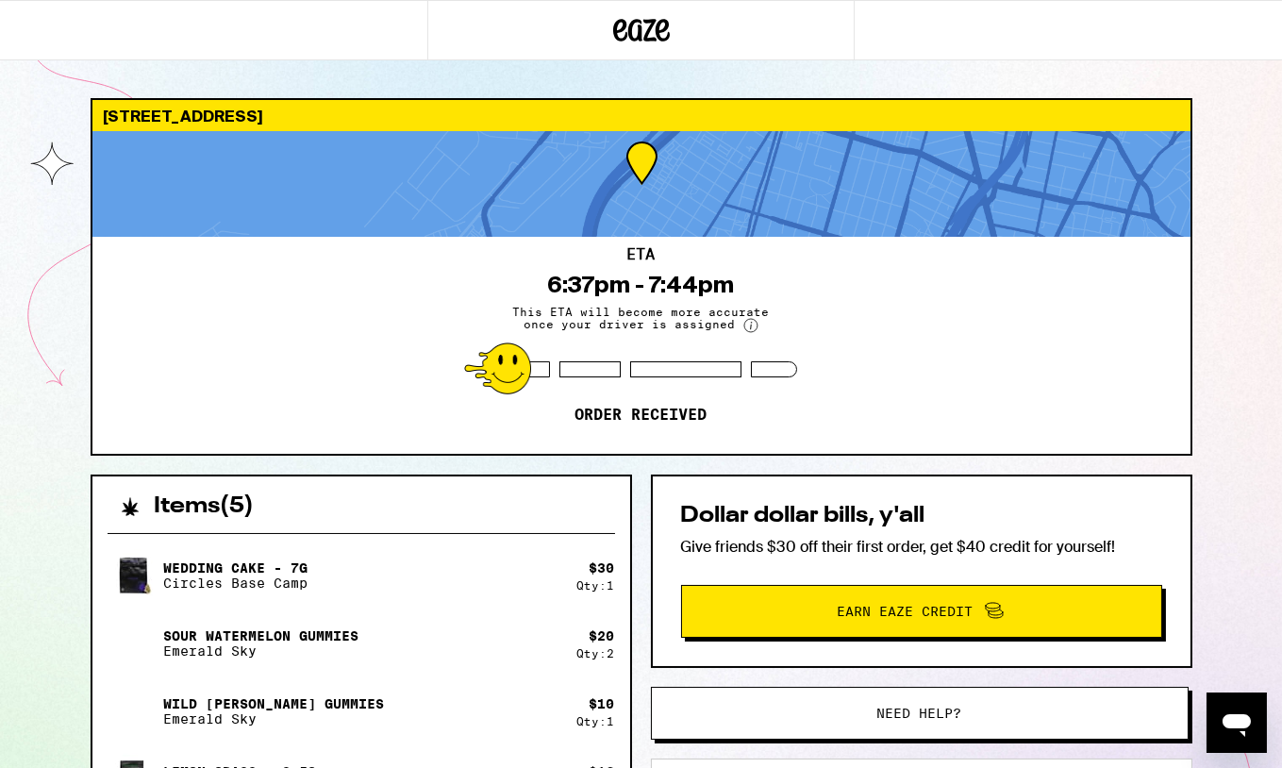
click at [411, 649] on div "Sour Watermelon Gummies Emerald Sky" at bounding box center [343, 643] width 470 height 53
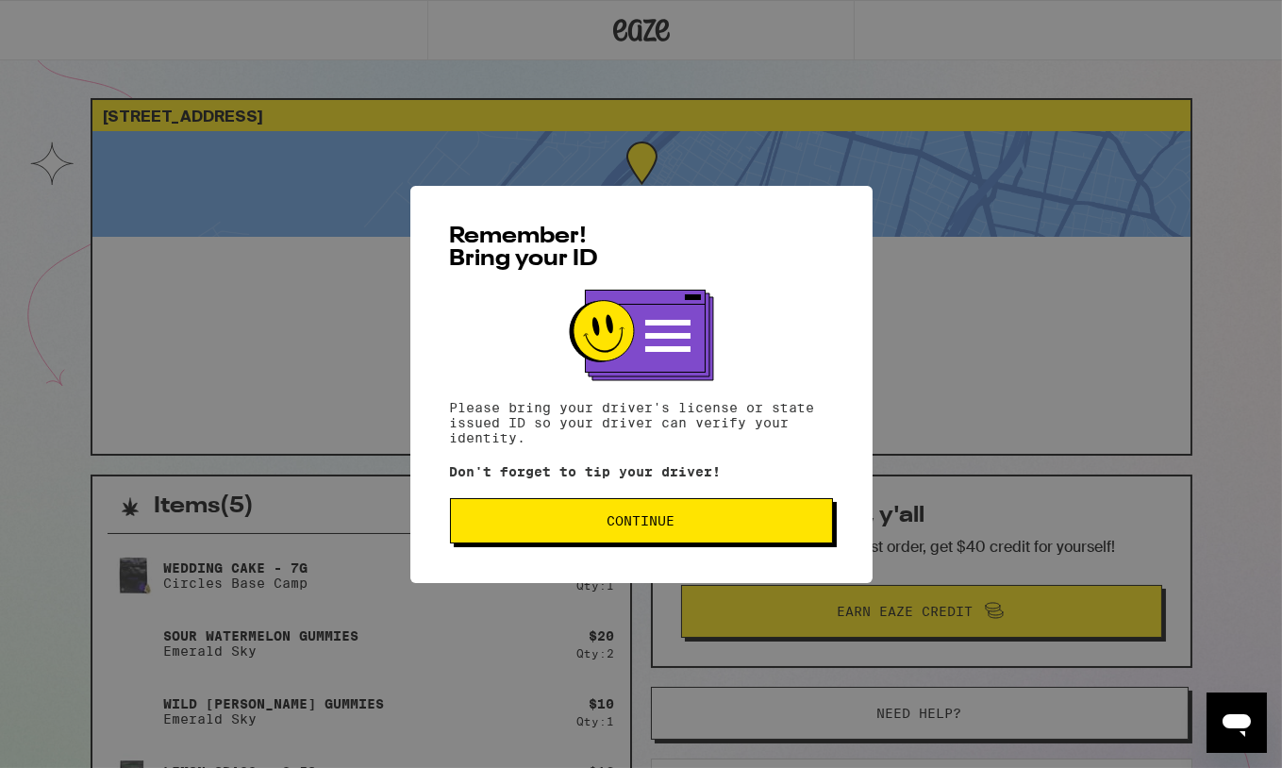
click at [641, 519] on span "Continue" at bounding box center [641, 520] width 68 height 13
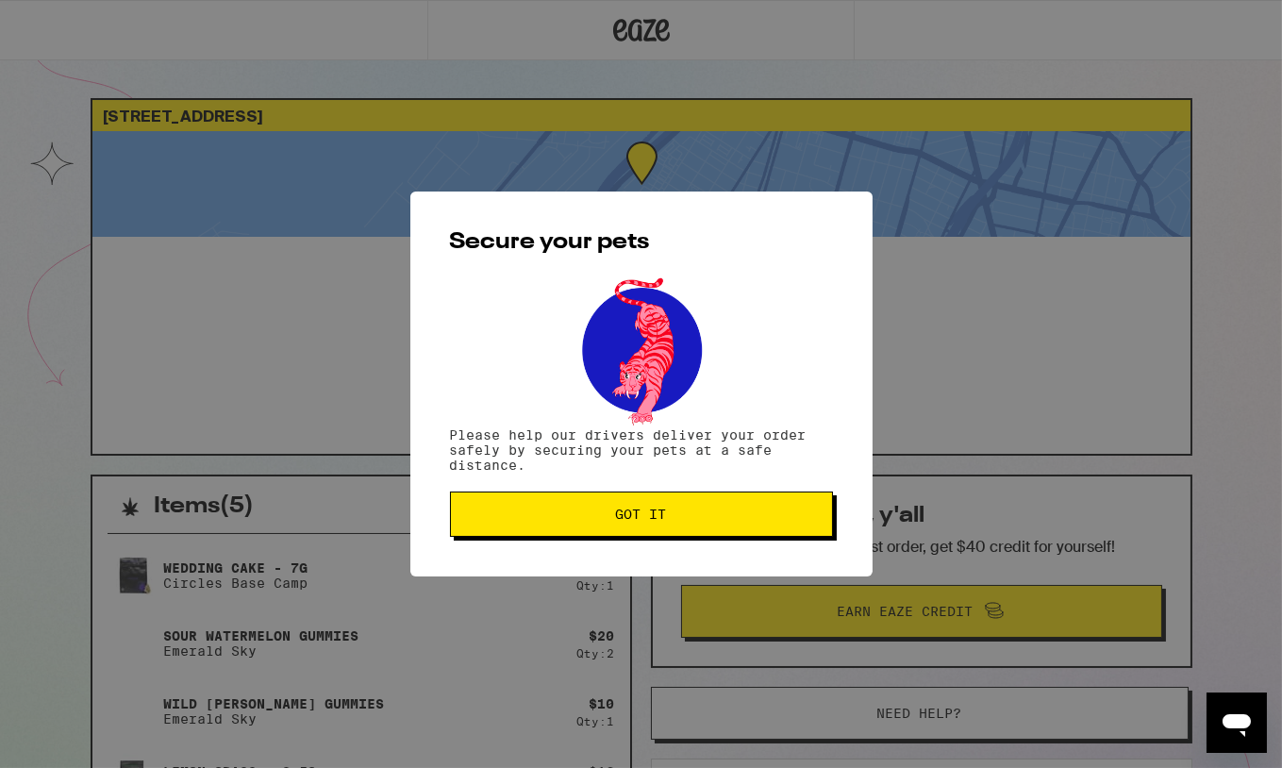
click at [641, 519] on span "Got it" at bounding box center [641, 513] width 51 height 13
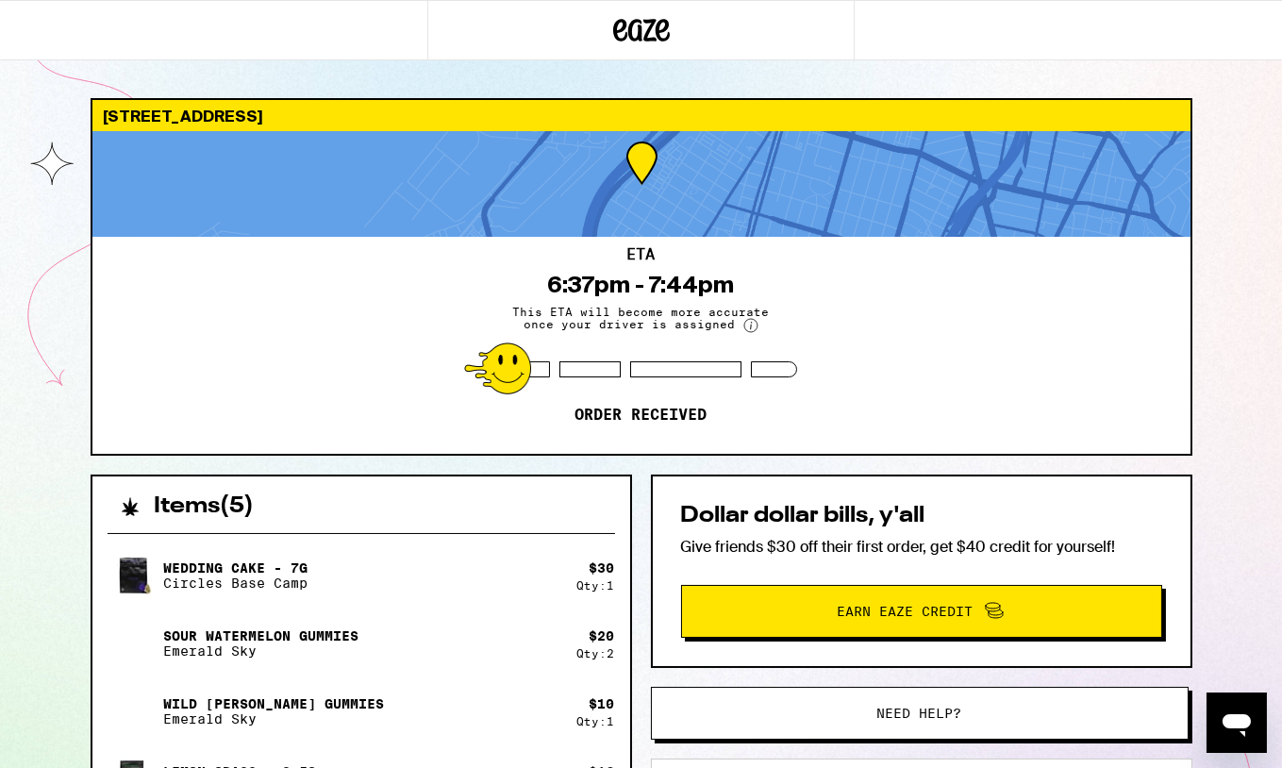
click at [641, 519] on div "Items ( 5 ) Wedding Cake - 7g Circles Base Camp $ 30 Qty: 1 Sour Watermelon Gum…" at bounding box center [642, 782] width 1102 height 617
click at [341, 333] on div "ETA 6:37pm - 7:44pm This ETA will become more accurate once your driver is assi…" at bounding box center [641, 345] width 1098 height 217
click at [749, 325] on icon at bounding box center [750, 326] width 2 height 8
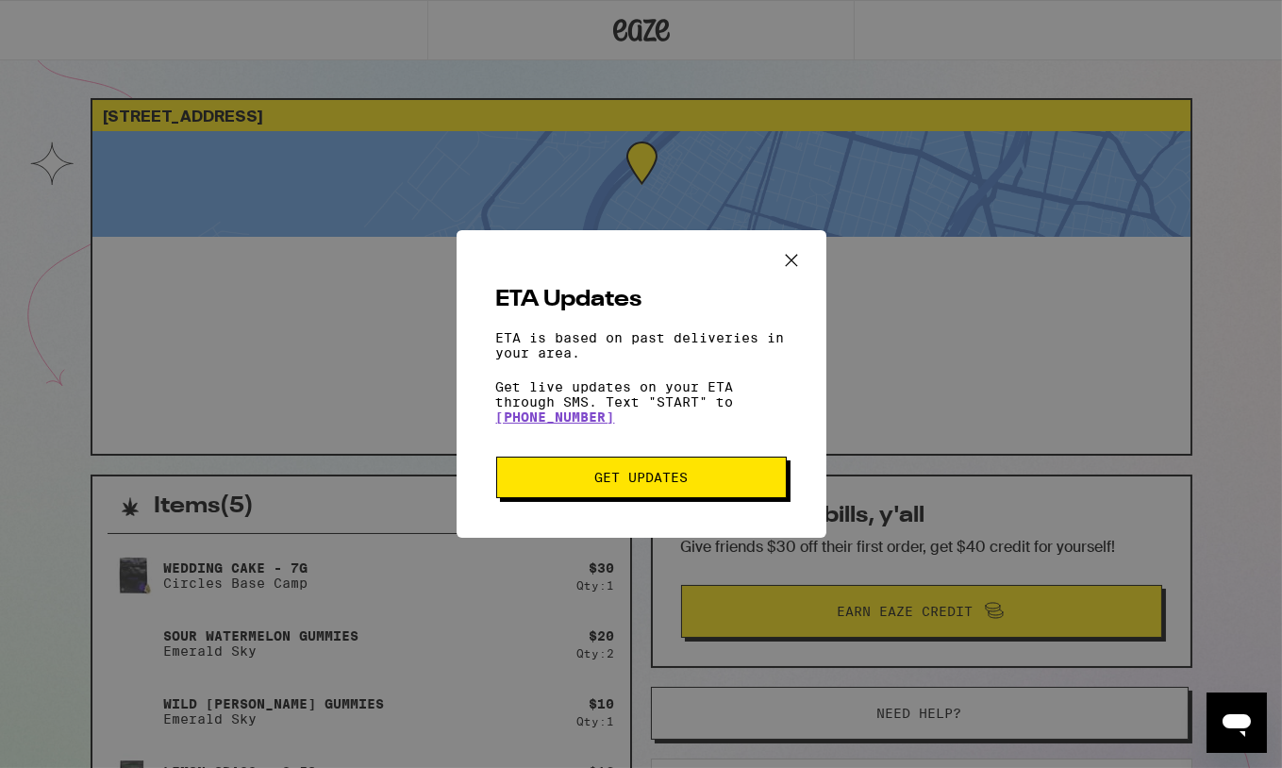
click at [789, 255] on icon "Close ETA information modal" at bounding box center [791, 260] width 28 height 28
